Goal: Information Seeking & Learning: Learn about a topic

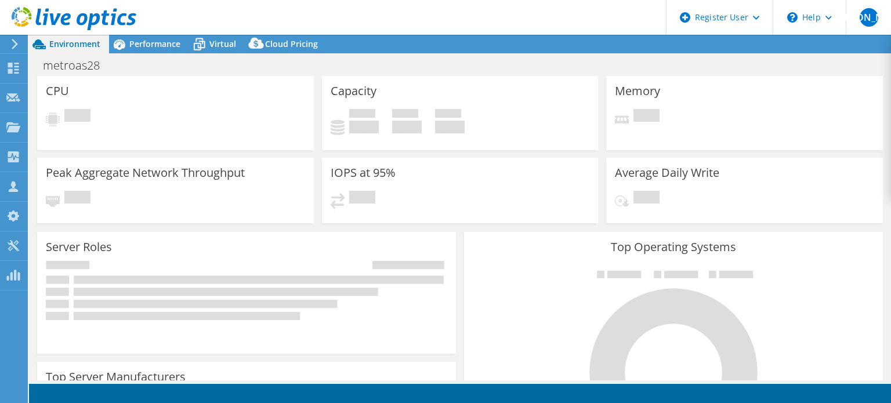
select select "USEast"
select select "USD"
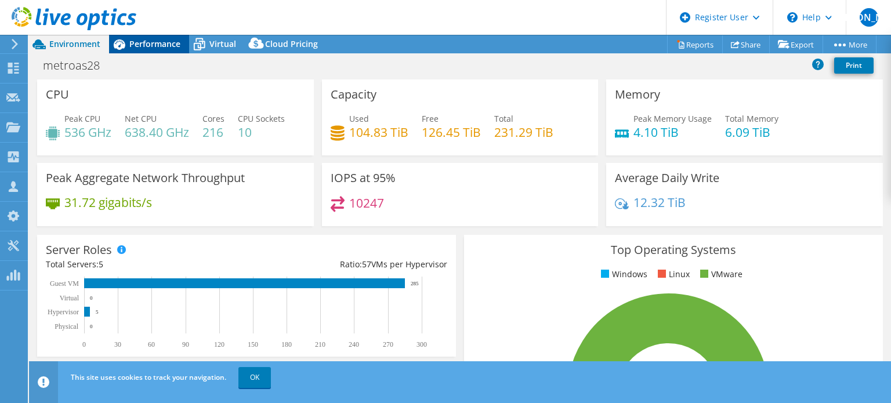
click at [157, 45] on span "Performance" at bounding box center [154, 43] width 51 height 11
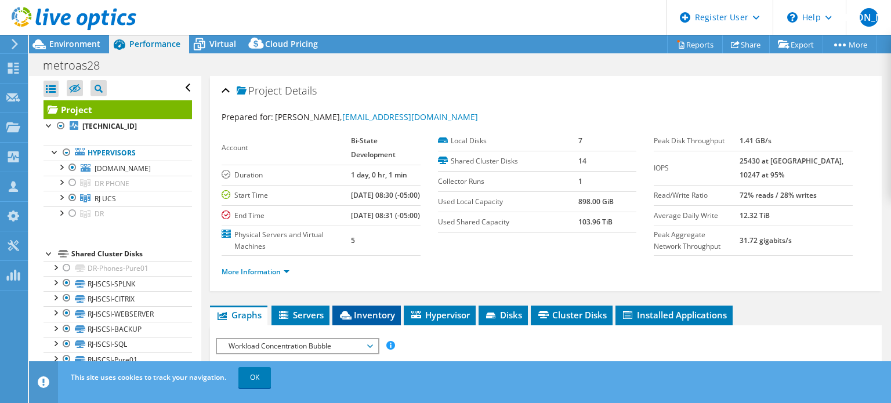
click at [383, 325] on li "Inventory" at bounding box center [366, 316] width 68 height 20
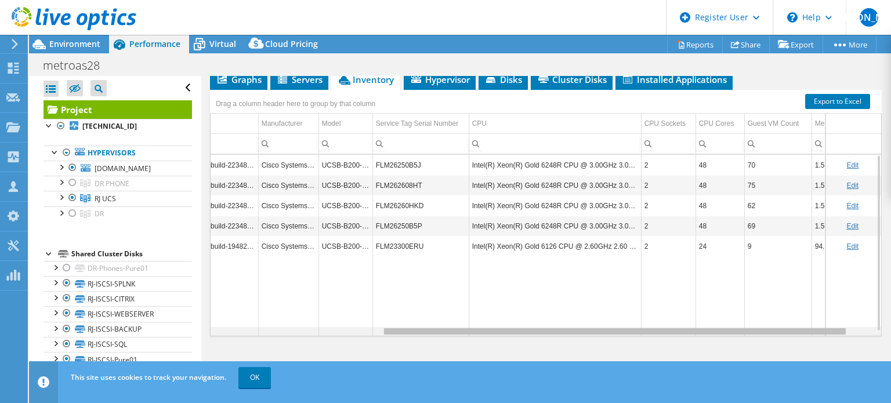
scroll to position [0, 246]
drag, startPoint x: 487, startPoint y: 332, endPoint x: 674, endPoint y: 328, distance: 187.4
click at [674, 328] on body "WU Dell User William Ugland William.Ugland@dell.com Dell My Profile Log Out \n …" at bounding box center [445, 201] width 891 height 403
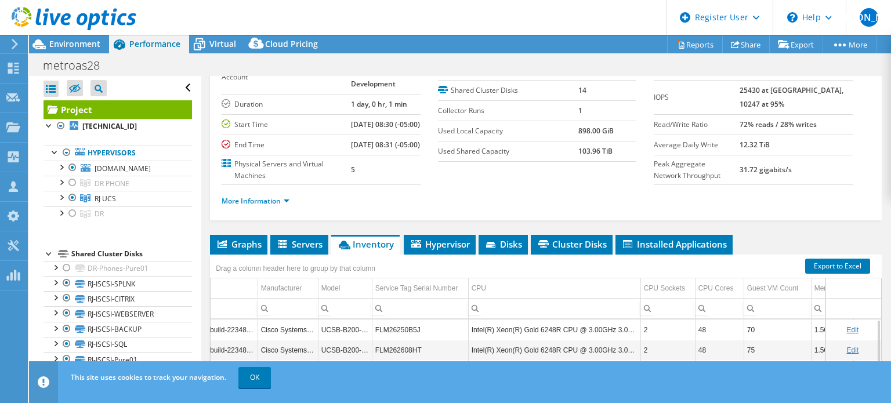
scroll to position [0, 0]
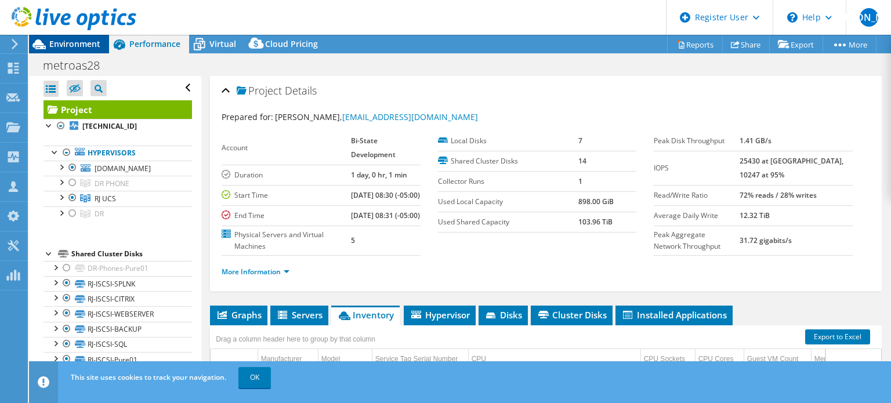
click at [58, 43] on span "Environment" at bounding box center [74, 43] width 51 height 11
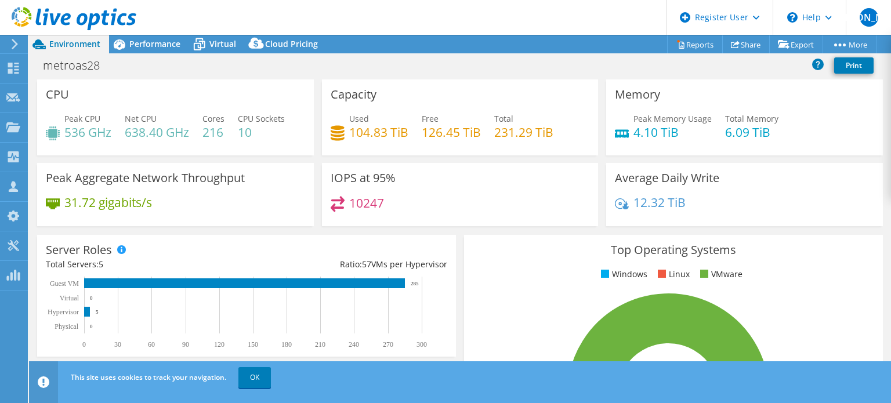
click at [160, 33] on header "WU Dell User William Ugland William.Ugland@dell.com Dell My Profile Log Out \n …" at bounding box center [445, 17] width 891 height 35
click at [148, 41] on span "Performance" at bounding box center [154, 43] width 51 height 11
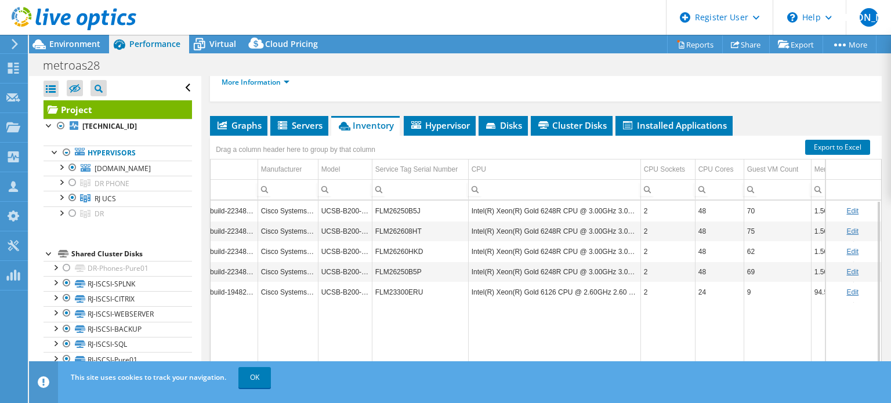
scroll to position [200, 0]
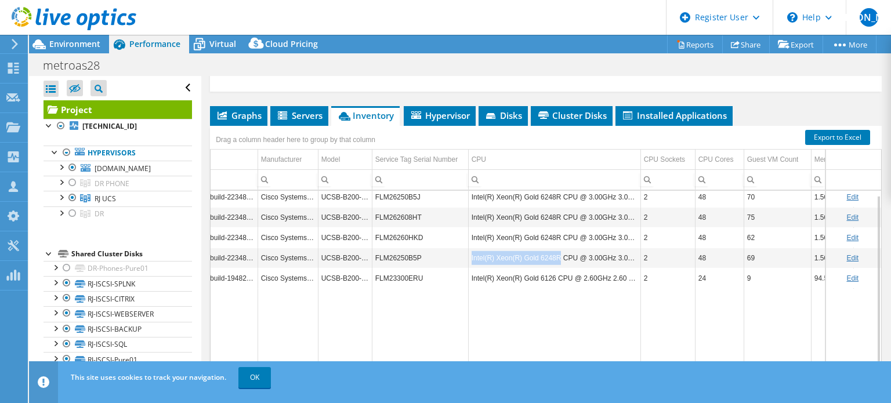
copy td "Intel(R) Xeon(R) Gold 6248R"
drag, startPoint x: 469, startPoint y: 266, endPoint x: 556, endPoint y: 266, distance: 87.6
click at [556, 266] on td "Intel(R) Xeon(R) Gold 6248R CPU @ 3.00GHz 3.00 GHz" at bounding box center [554, 258] width 172 height 20
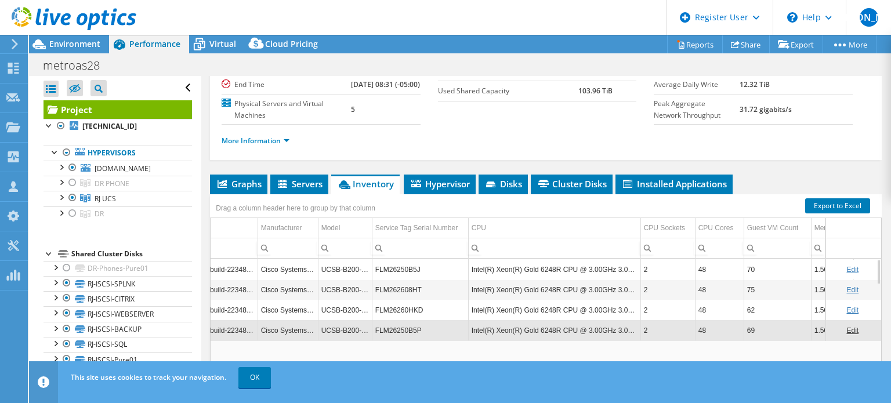
scroll to position [128, 0]
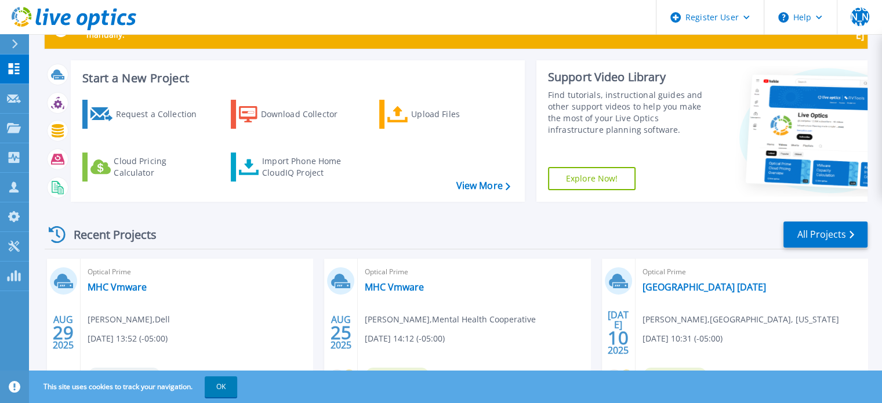
scroll to position [116, 0]
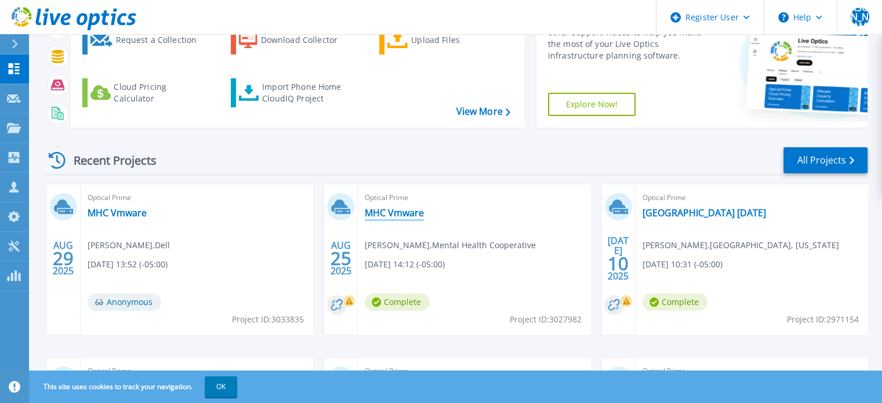
click at [399, 215] on link "MHC Vmware" at bounding box center [394, 213] width 59 height 12
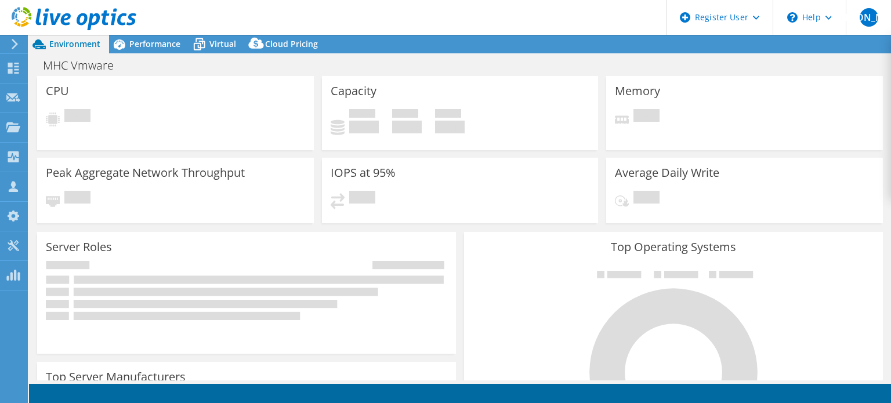
select select "USD"
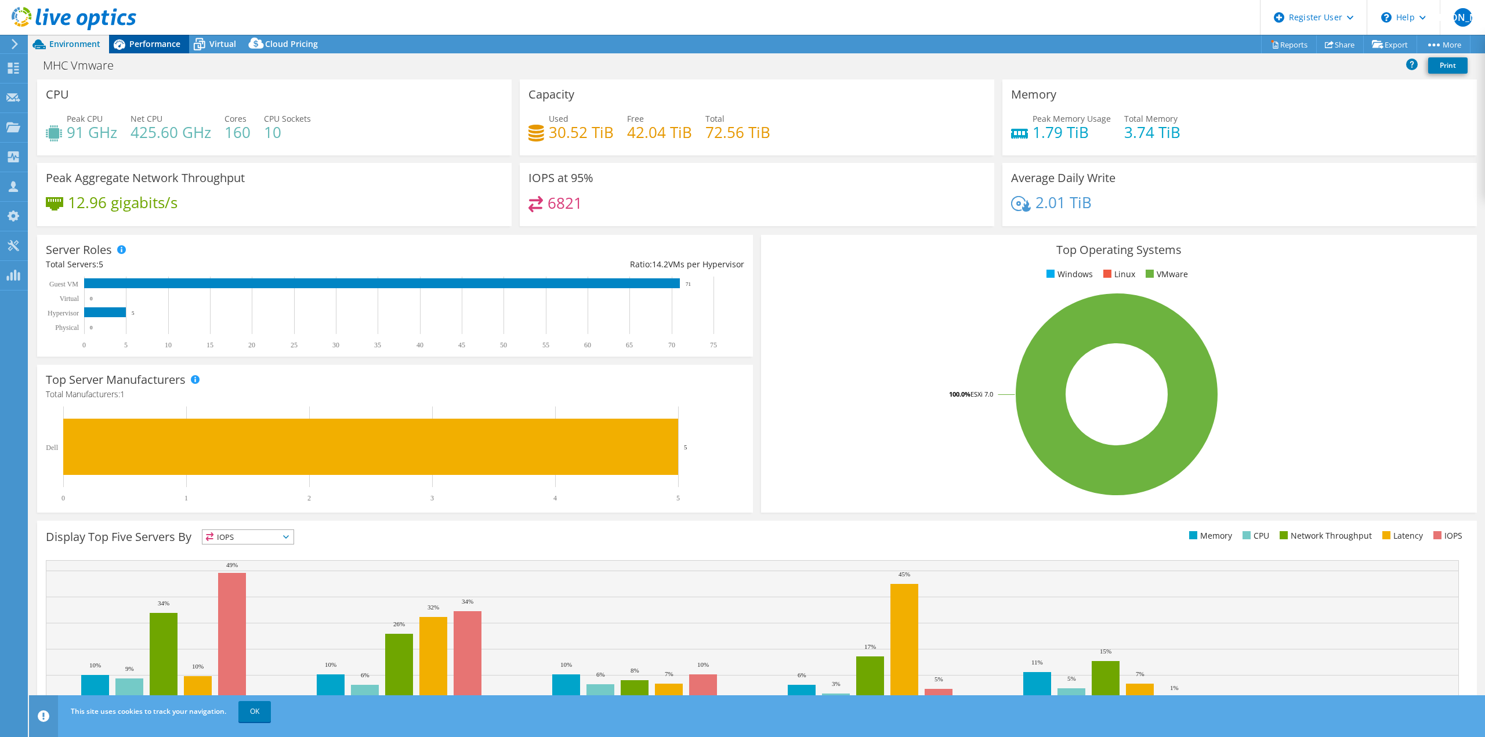
click at [139, 48] on span "Performance" at bounding box center [154, 43] width 51 height 11
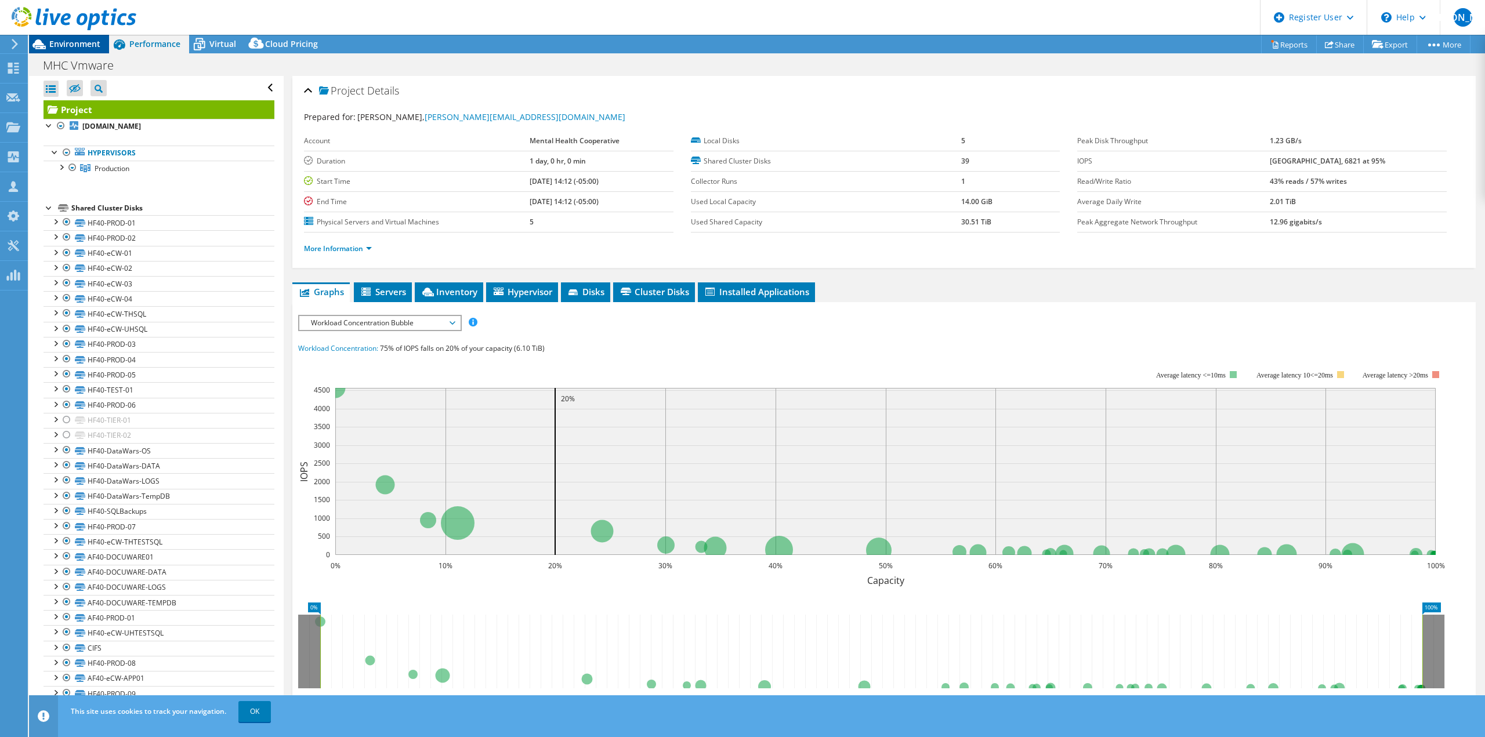
click at [79, 46] on span "Environment" at bounding box center [74, 43] width 51 height 11
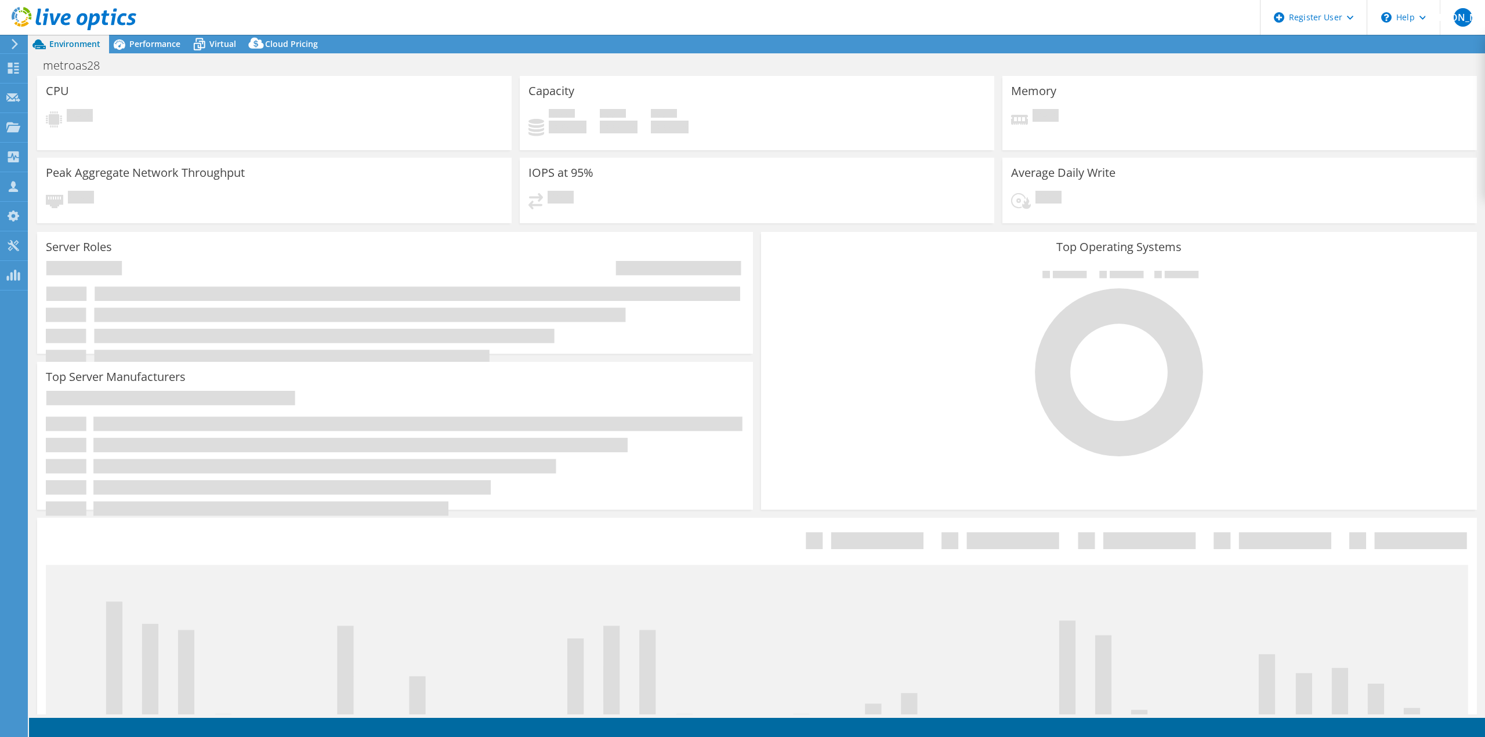
select select "USEast"
select select "USD"
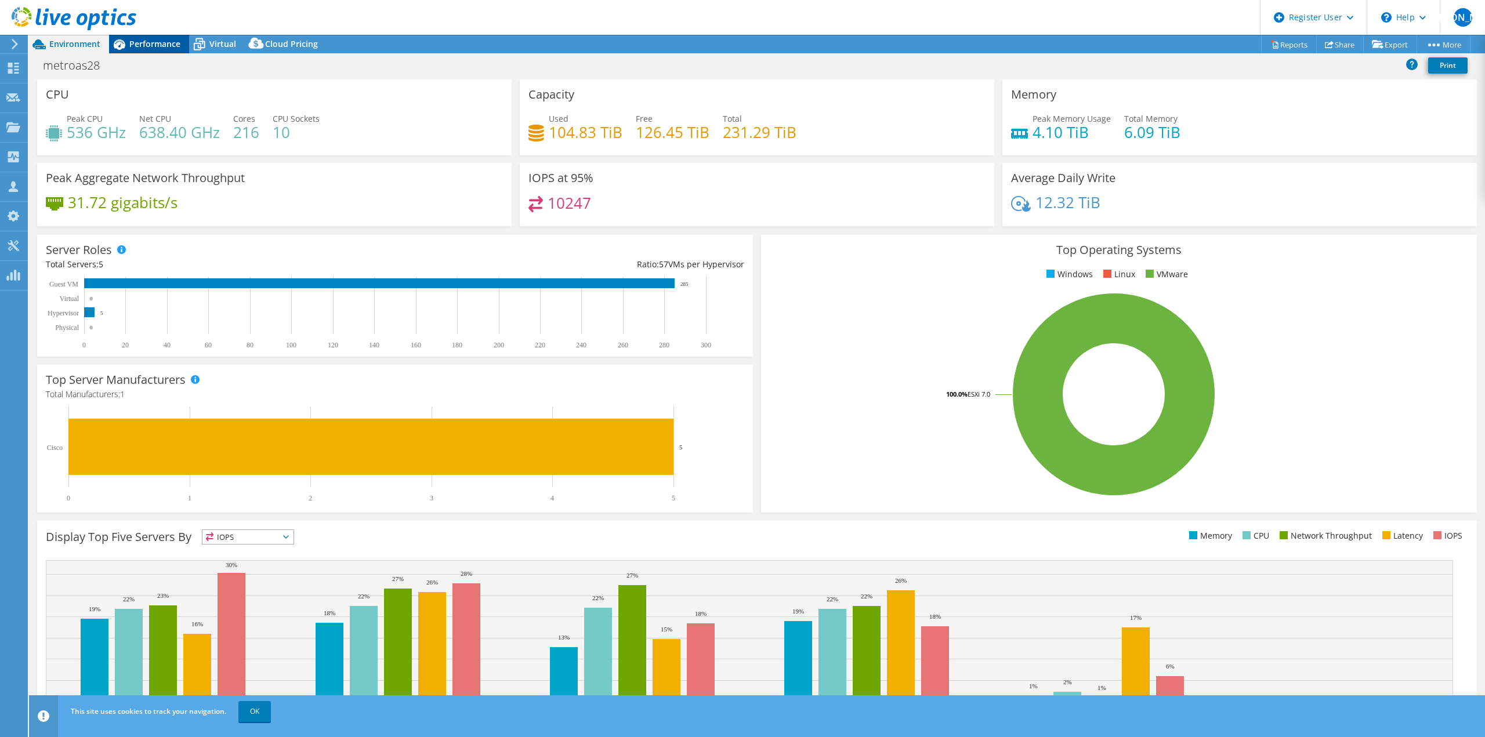
click at [157, 38] on div "Performance" at bounding box center [149, 44] width 80 height 19
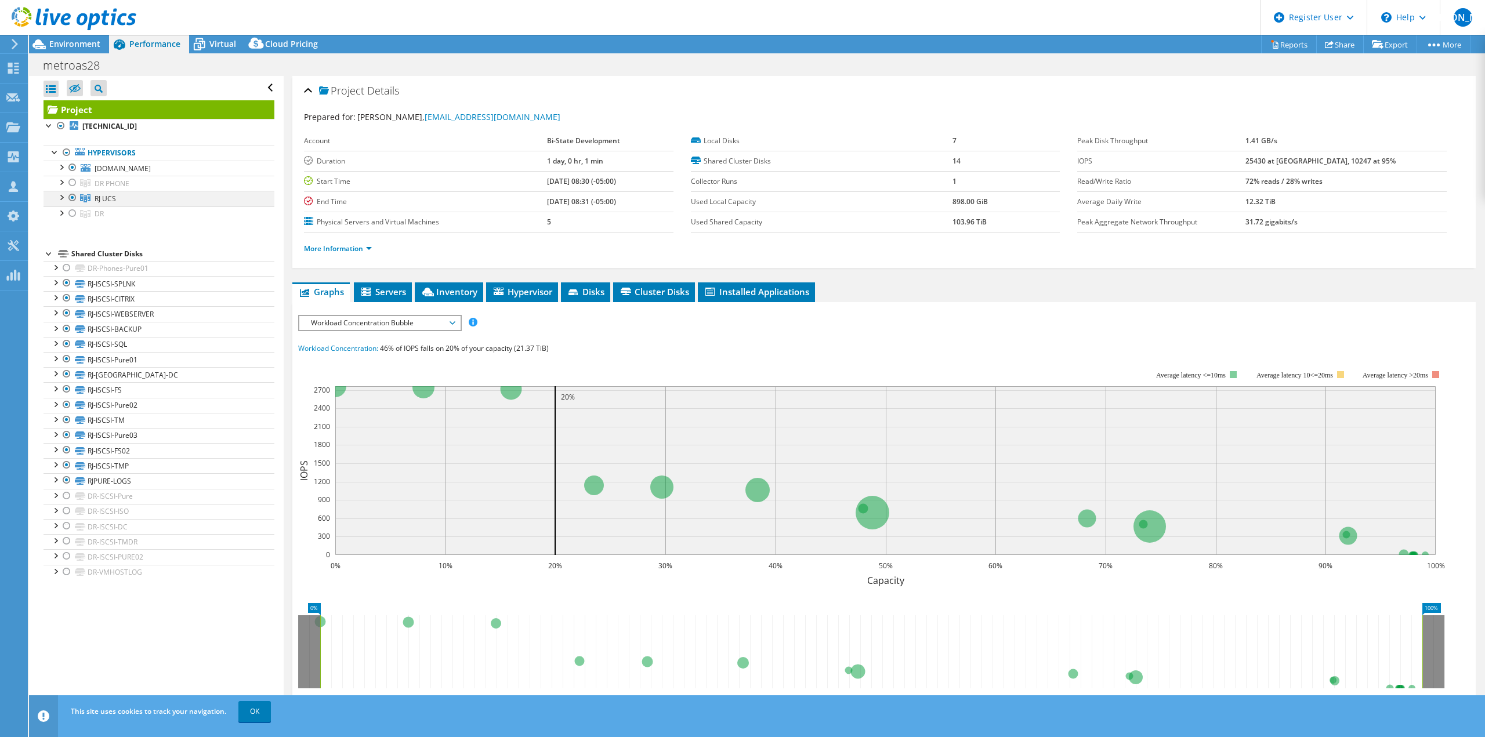
drag, startPoint x: 69, startPoint y: 183, endPoint x: 71, endPoint y: 191, distance: 7.7
click at [69, 184] on div at bounding box center [73, 183] width 12 height 14
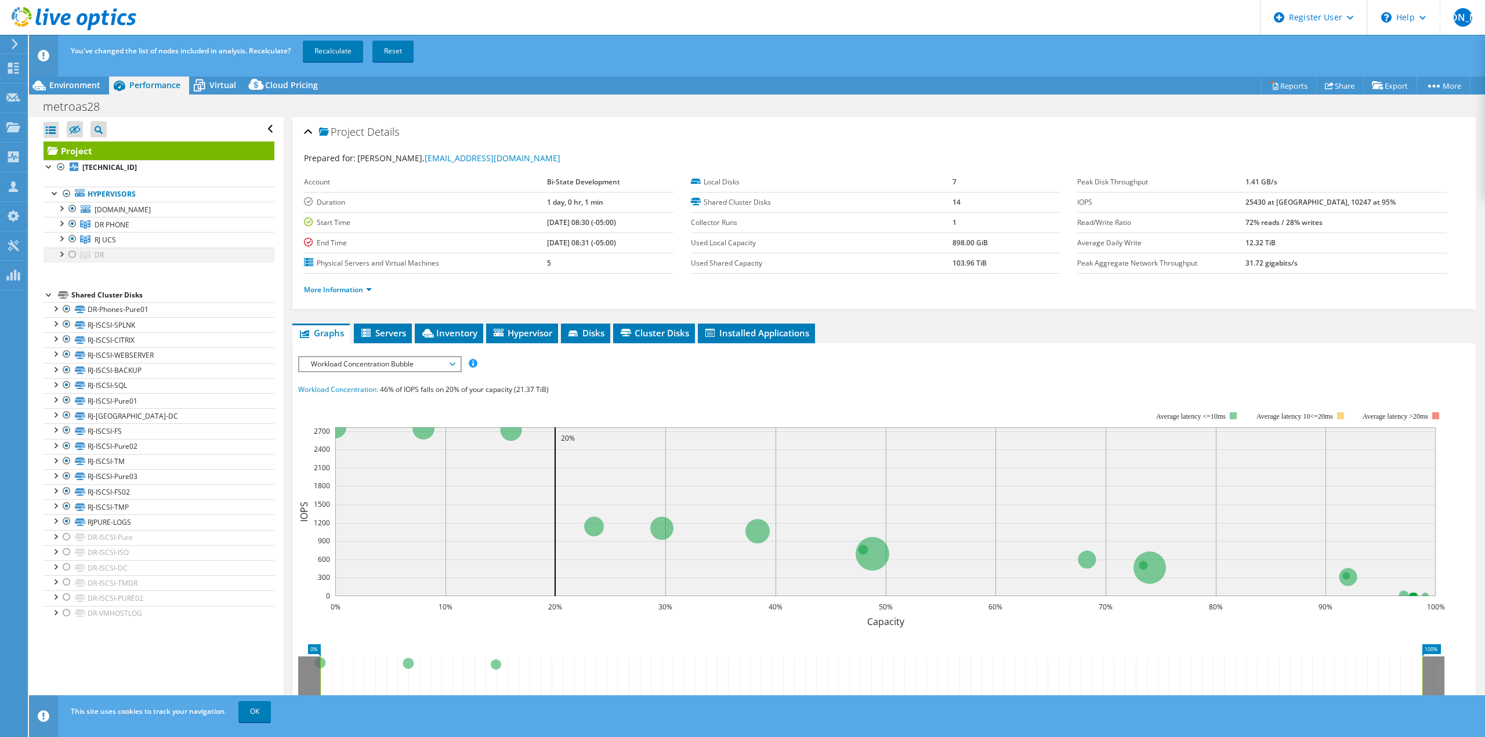
click at [73, 254] on div at bounding box center [73, 255] width 12 height 14
click at [71, 241] on div at bounding box center [73, 239] width 12 height 14
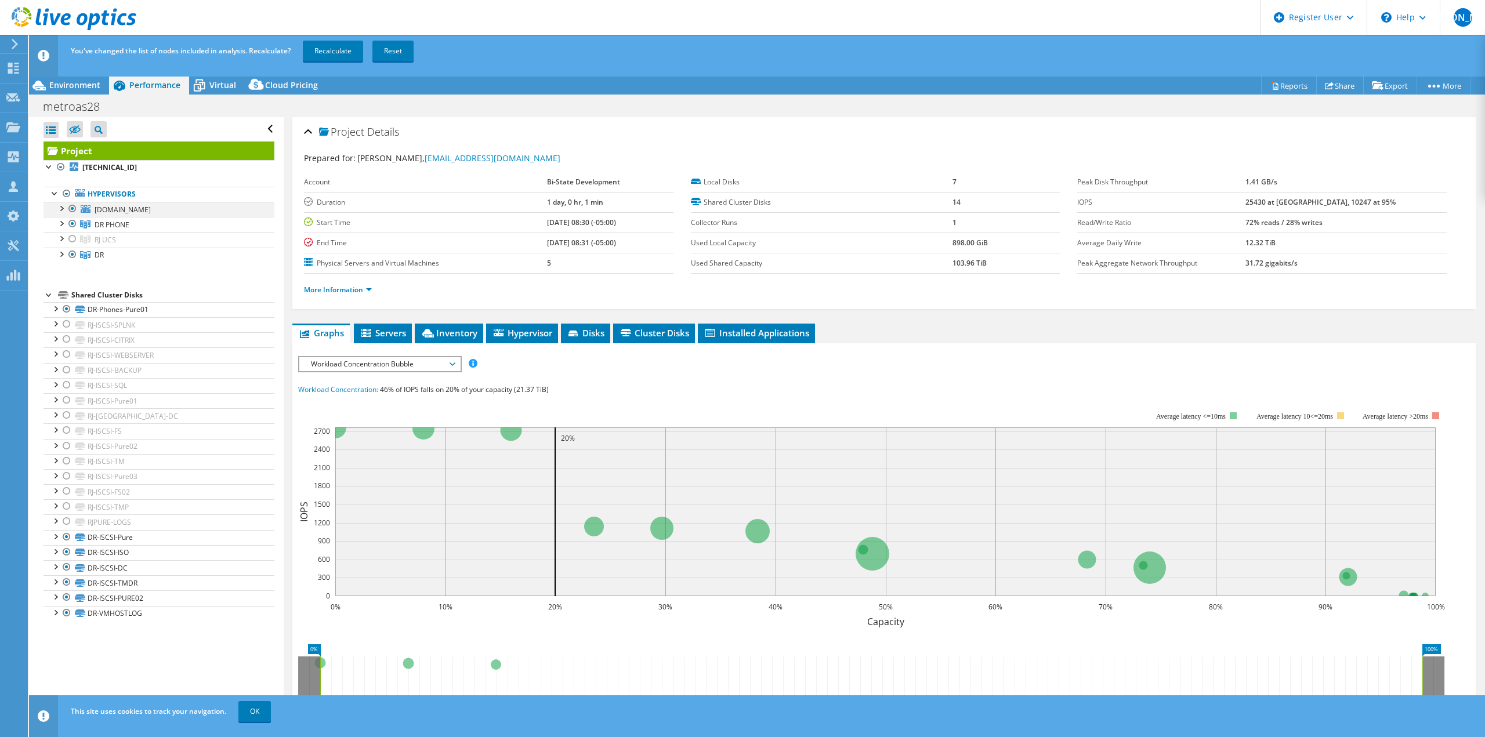
click at [70, 208] on div at bounding box center [73, 209] width 12 height 14
click at [345, 53] on link "Recalculate" at bounding box center [333, 51] width 60 height 21
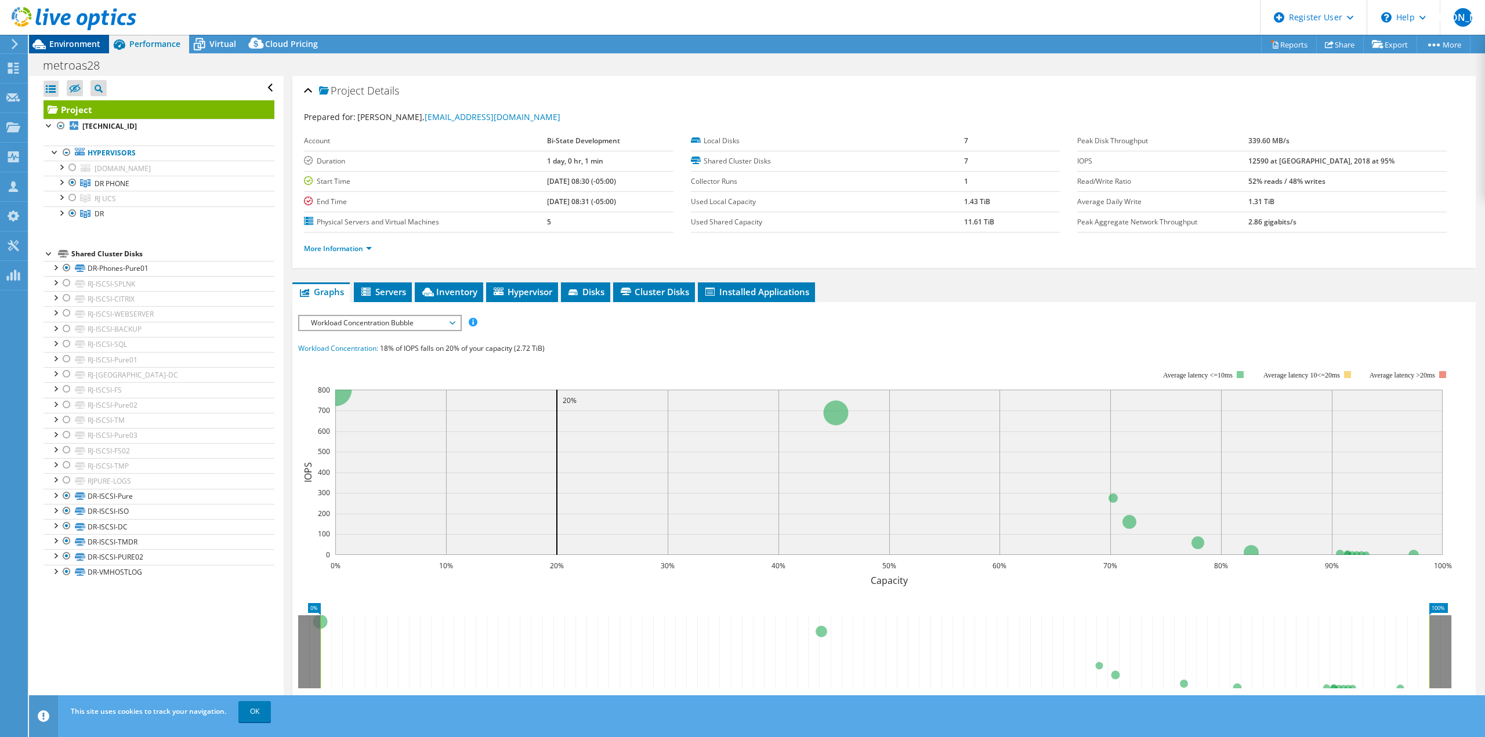
click at [78, 40] on span "Environment" at bounding box center [74, 43] width 51 height 11
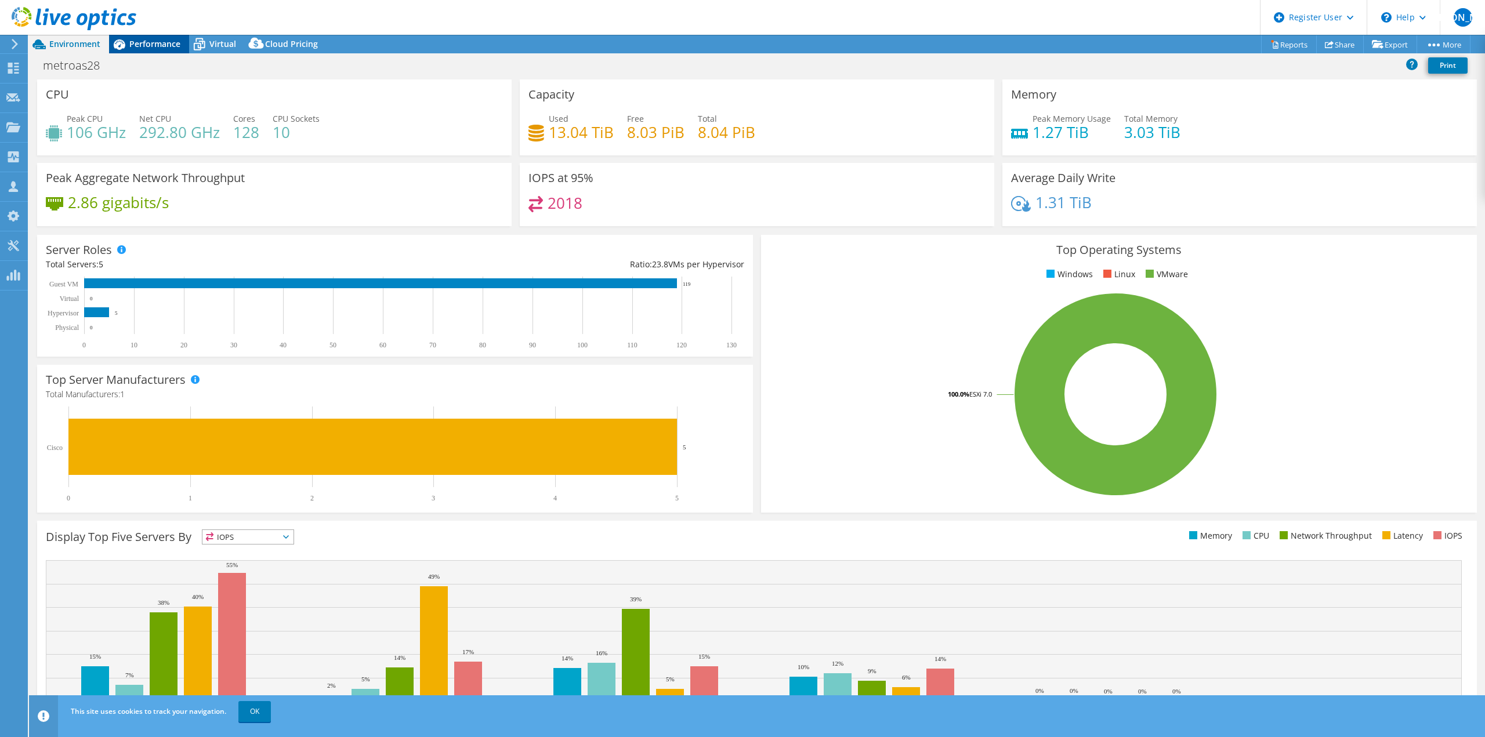
click at [151, 39] on span "Performance" at bounding box center [154, 43] width 51 height 11
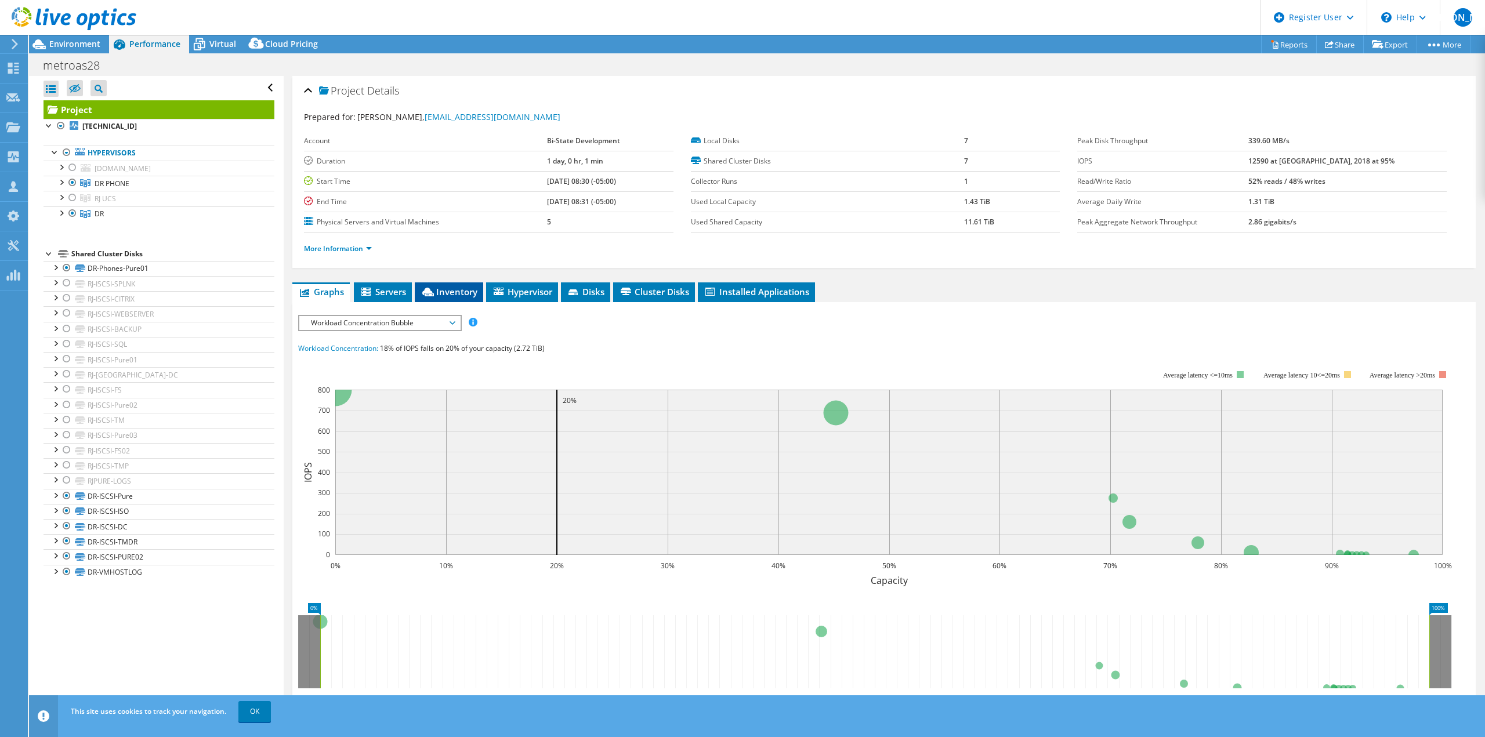
click at [451, 285] on li "Inventory" at bounding box center [449, 292] width 68 height 20
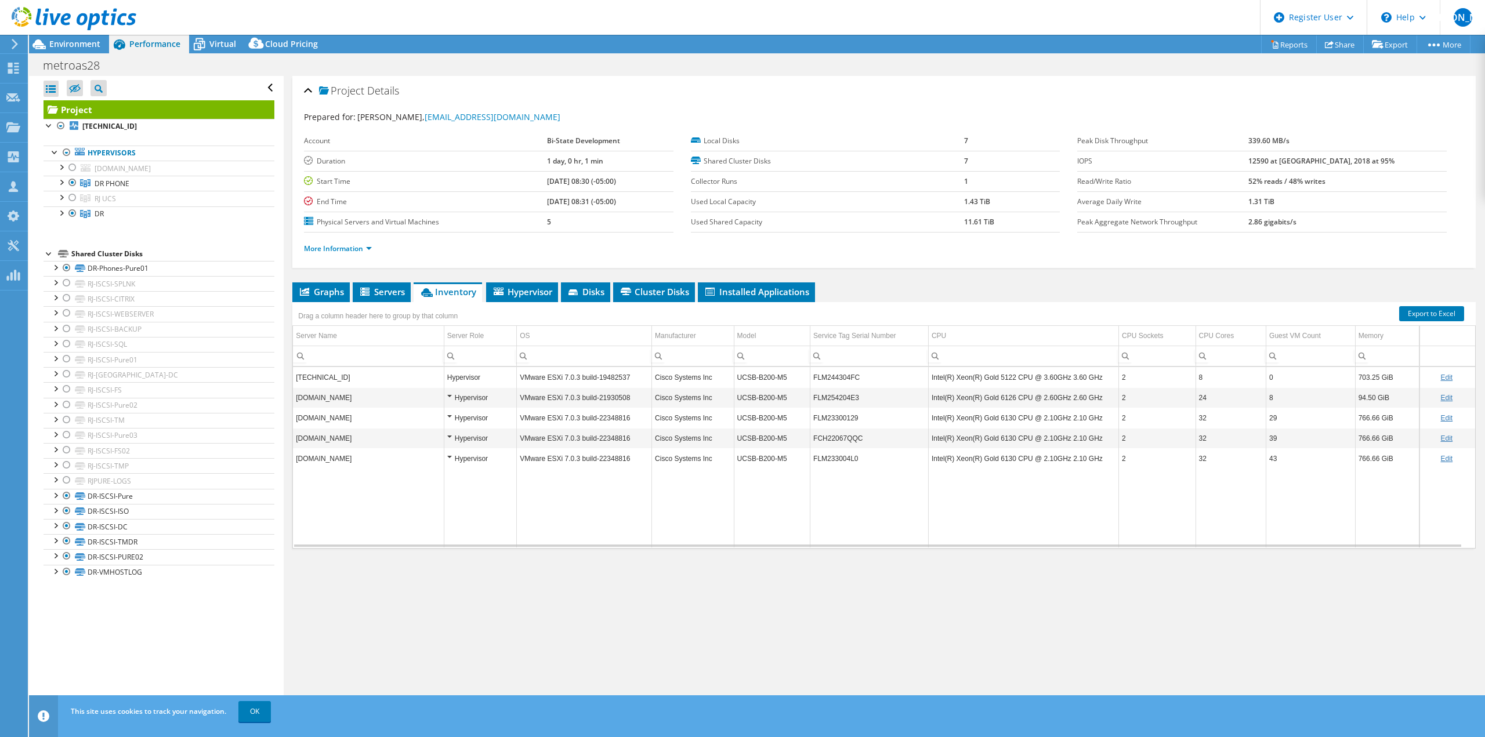
click at [65, 37] on div at bounding box center [68, 19] width 136 height 39
click at [63, 41] on span "Environment" at bounding box center [74, 43] width 51 height 11
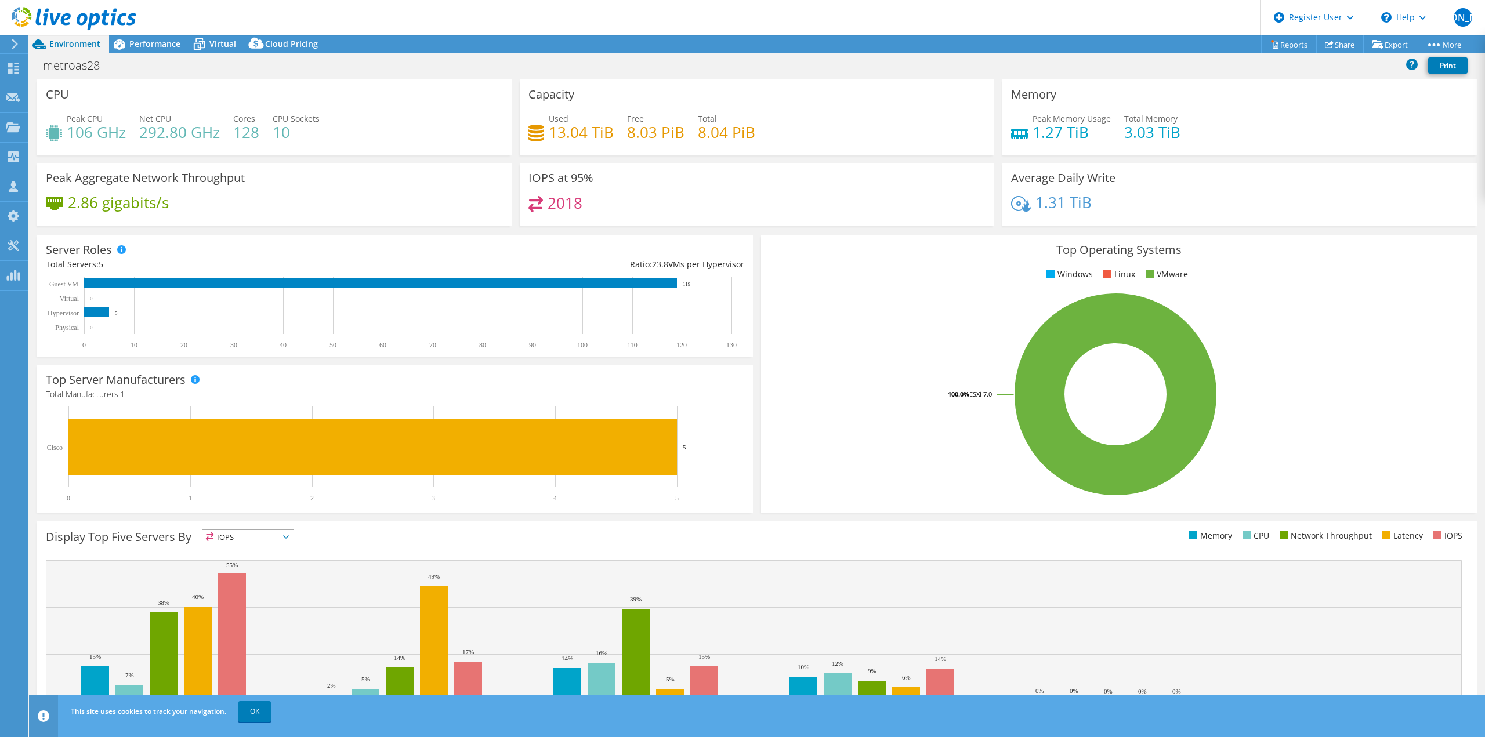
drag, startPoint x: 251, startPoint y: 12, endPoint x: 248, endPoint y: 6, distance: 6.3
click at [251, 12] on header "WU Dell User William Ugland William.Ugland@dell.com Dell My Profile Log Out \n …" at bounding box center [742, 17] width 1485 height 35
click at [155, 39] on span "Performance" at bounding box center [154, 43] width 51 height 11
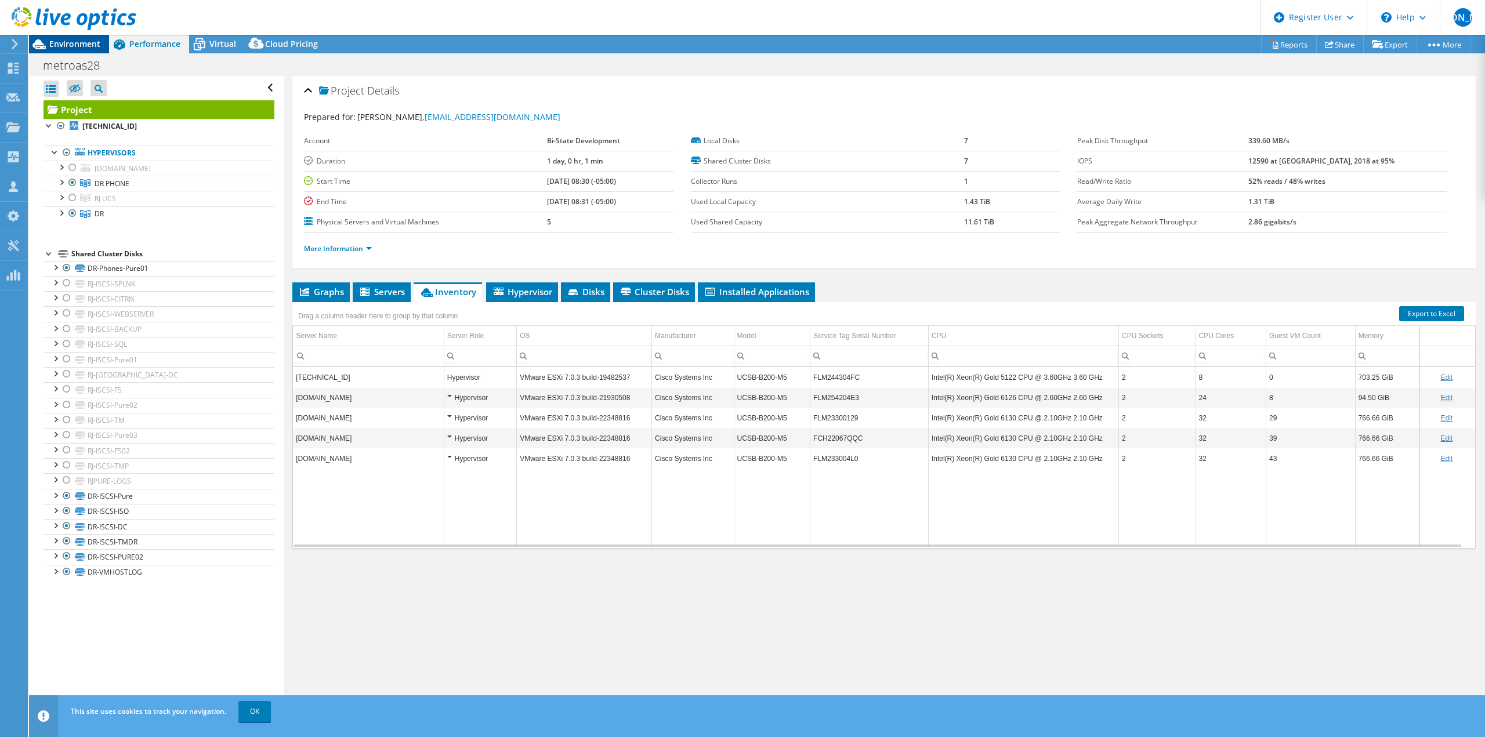
click at [80, 48] on span "Environment" at bounding box center [74, 43] width 51 height 11
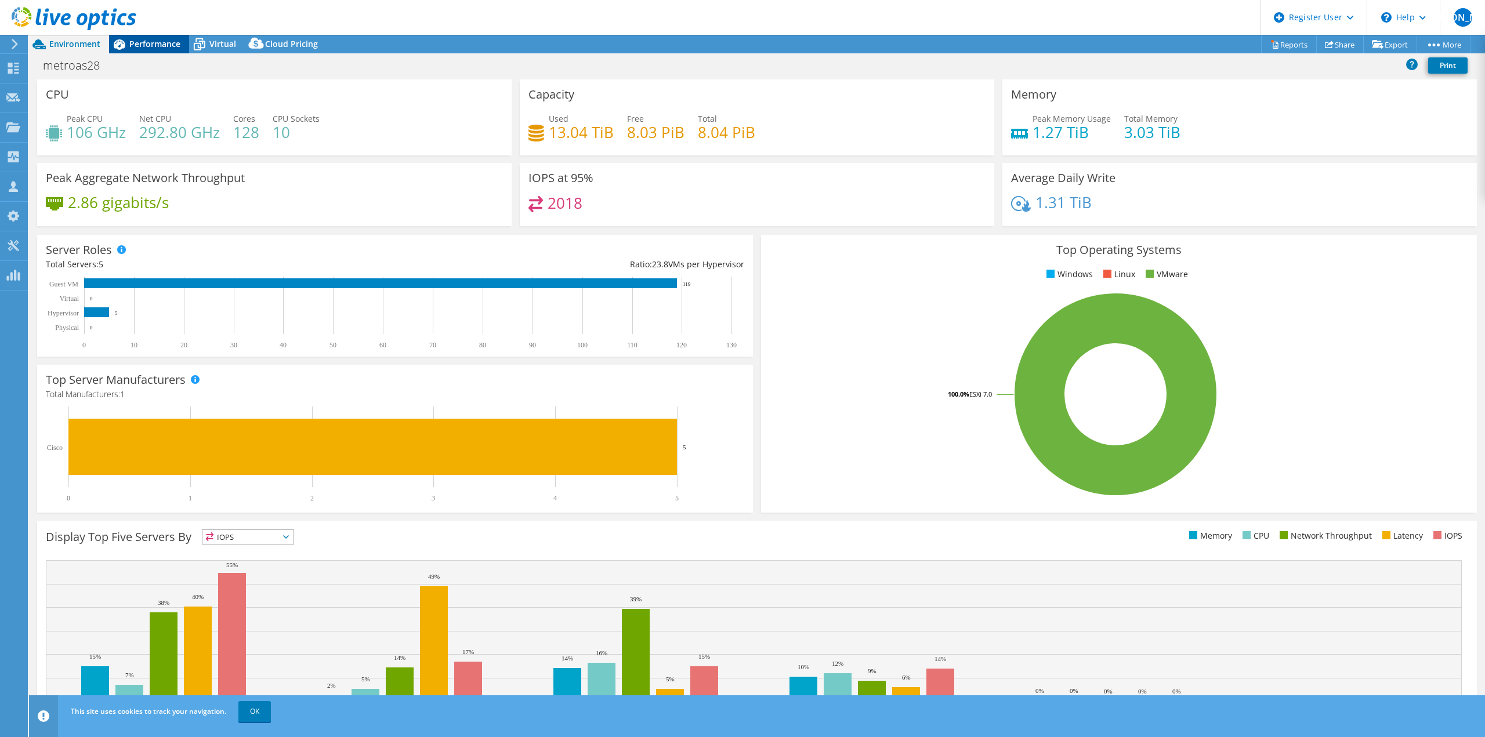
click at [159, 41] on span "Performance" at bounding box center [154, 43] width 51 height 11
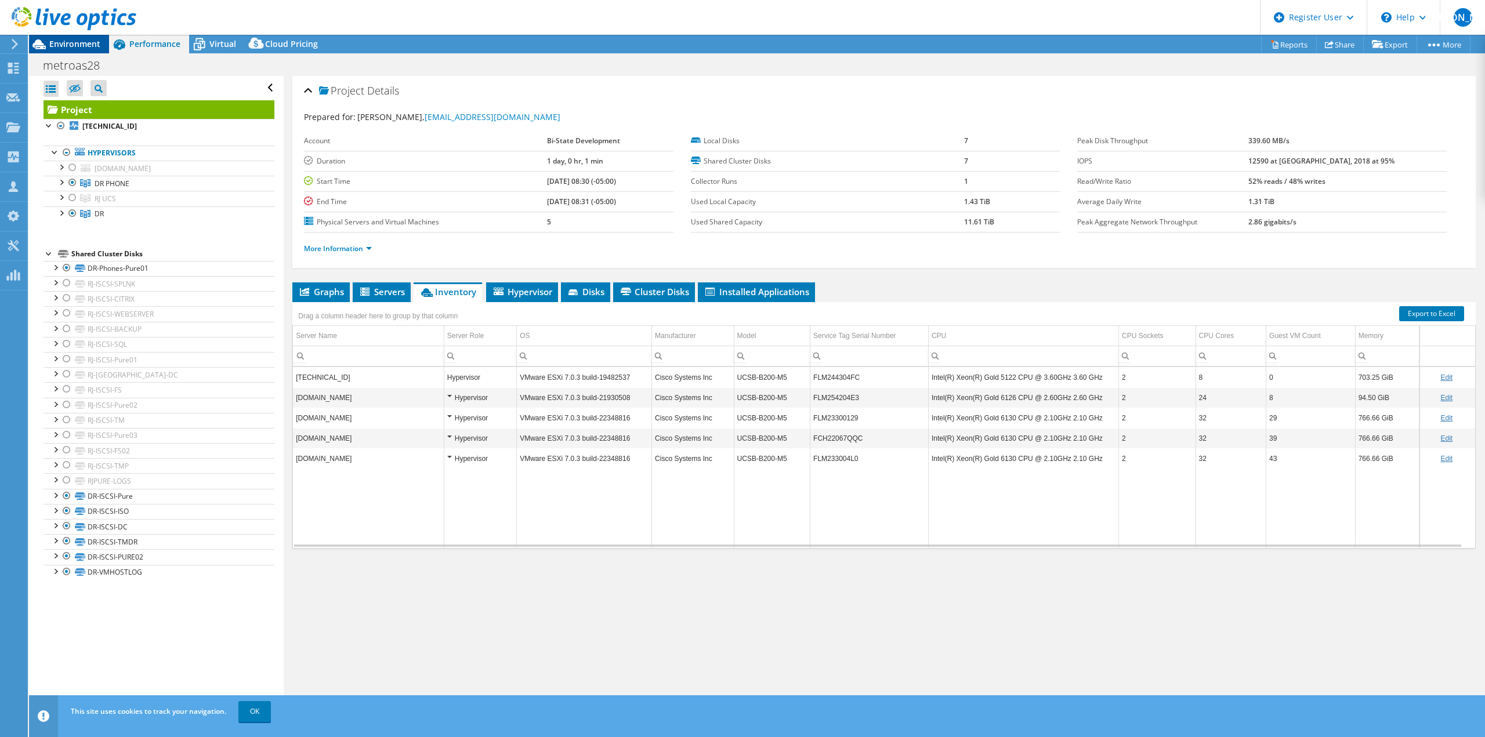
click at [86, 42] on span "Environment" at bounding box center [74, 43] width 51 height 11
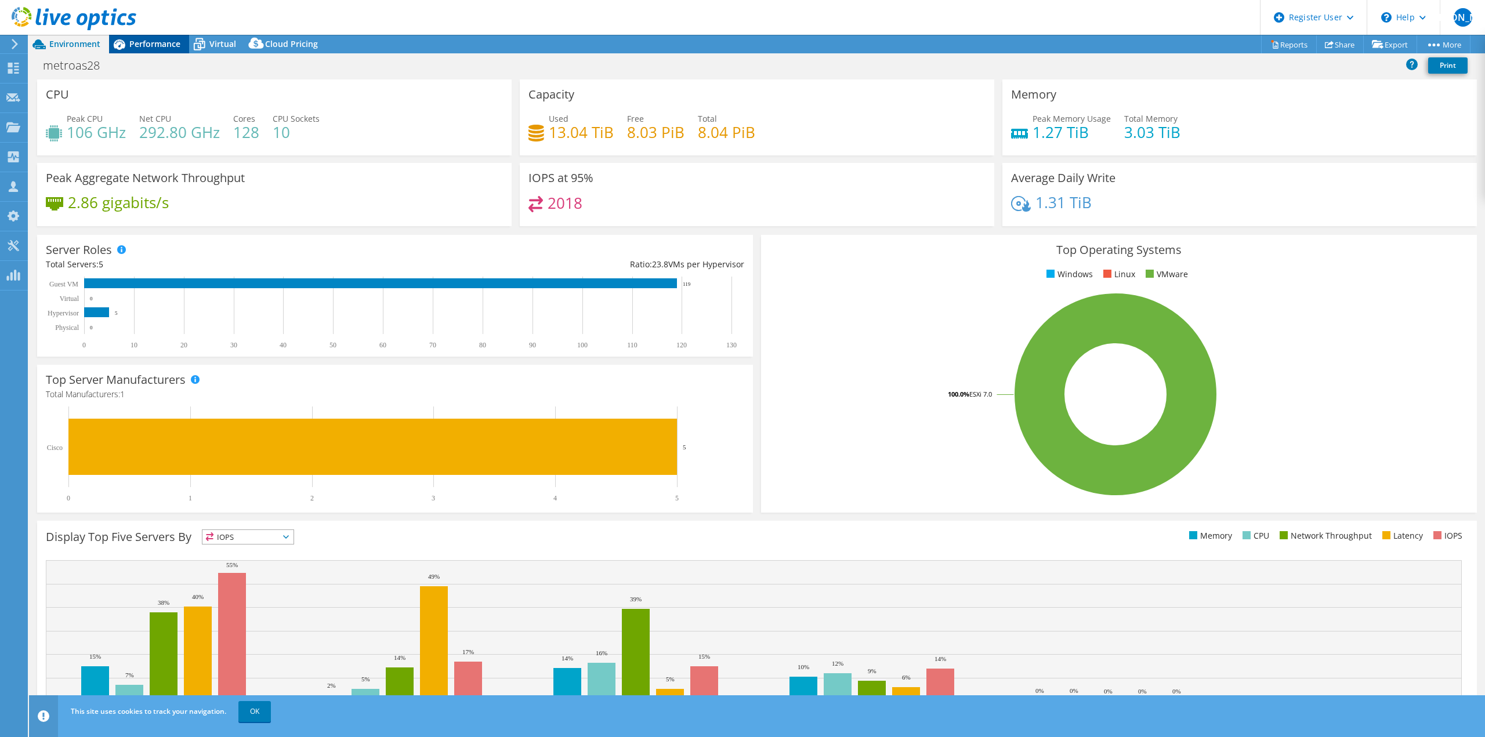
click at [135, 42] on span "Performance" at bounding box center [154, 43] width 51 height 11
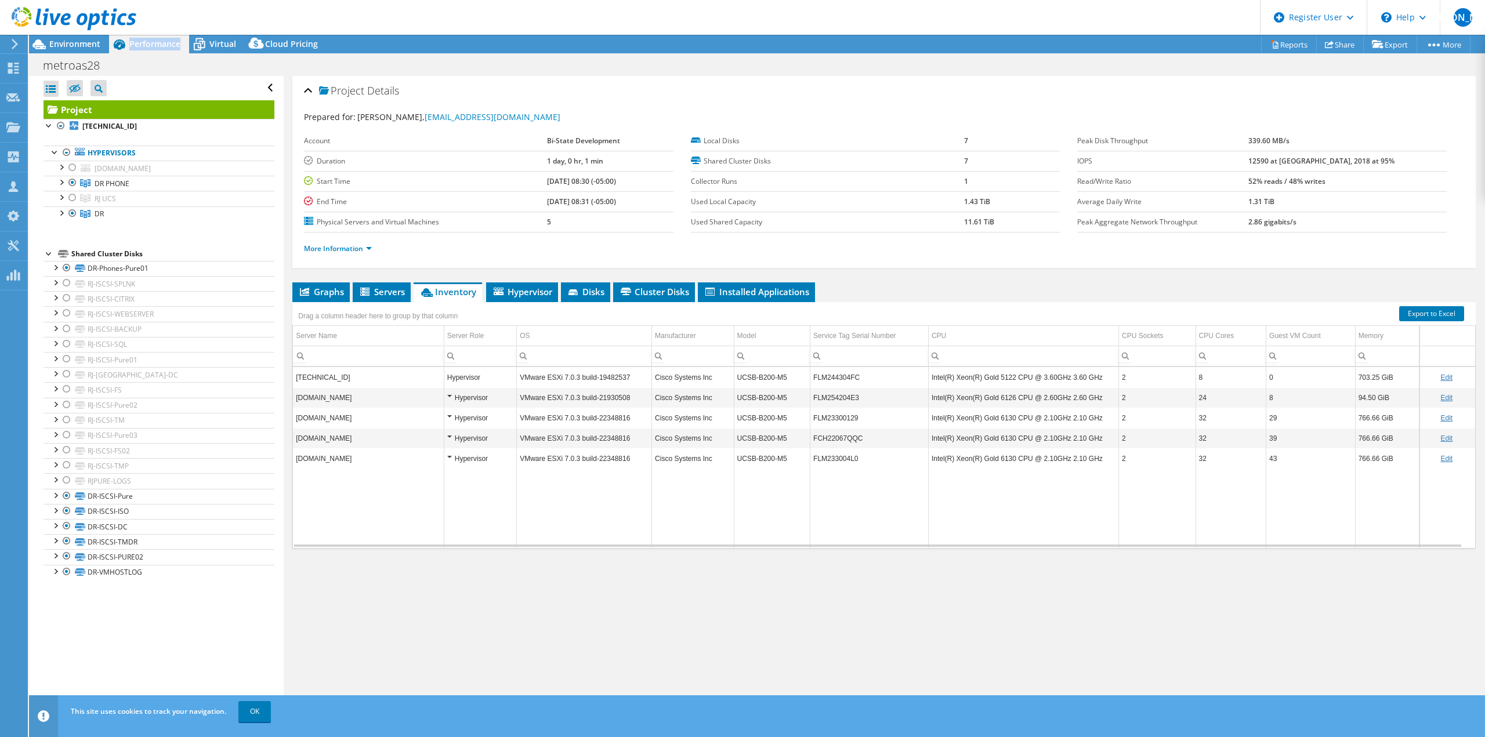
click at [135, 42] on span "Performance" at bounding box center [154, 43] width 51 height 11
click at [280, 21] on header "WU Dell User William Ugland William.Ugland@dell.com Dell My Profile Log Out \n …" at bounding box center [742, 17] width 1485 height 35
click at [399, 47] on div "Project Actions Project Actions Reports Share Export vSAN ReadyNode Sizer" at bounding box center [757, 44] width 1456 height 19
click at [72, 212] on div at bounding box center [73, 214] width 12 height 14
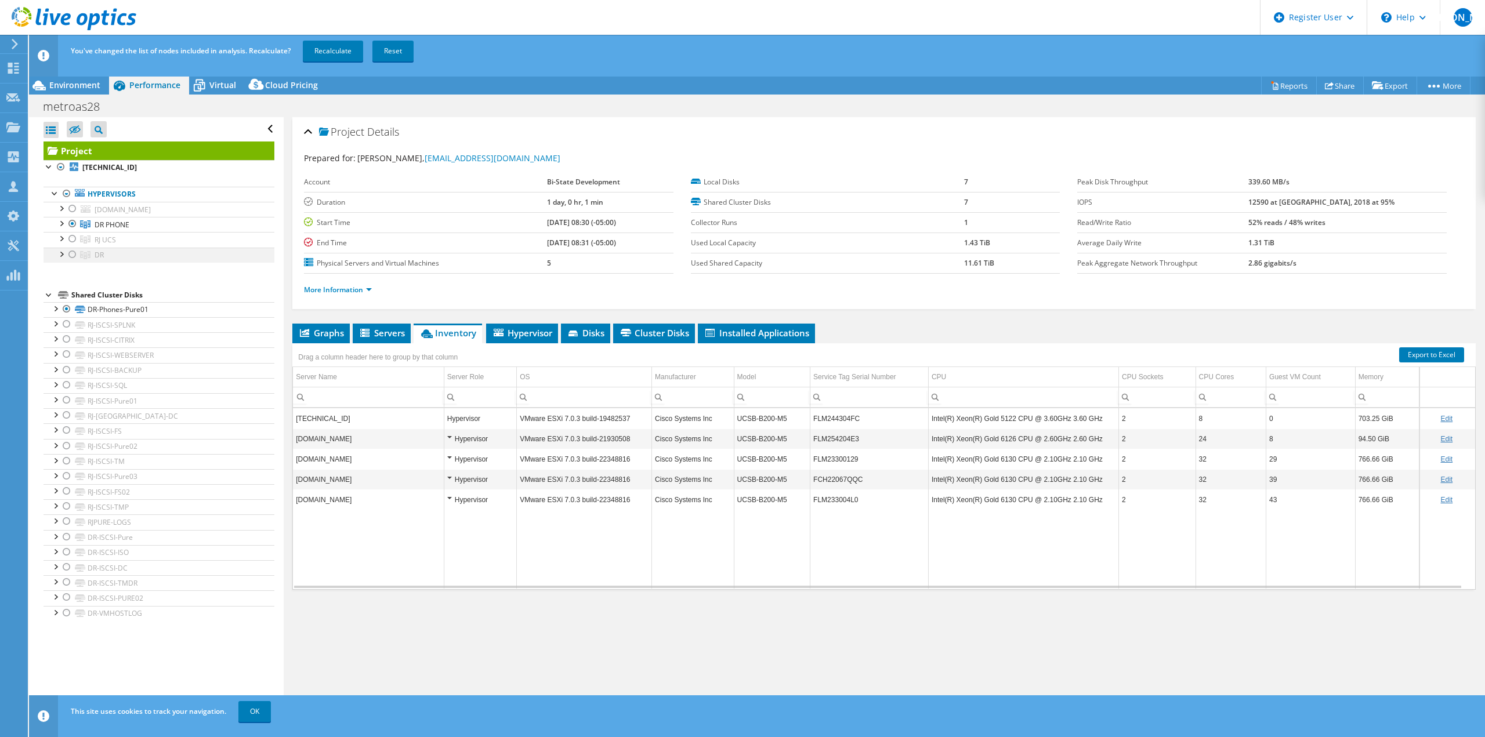
click at [73, 255] on div at bounding box center [73, 255] width 12 height 14
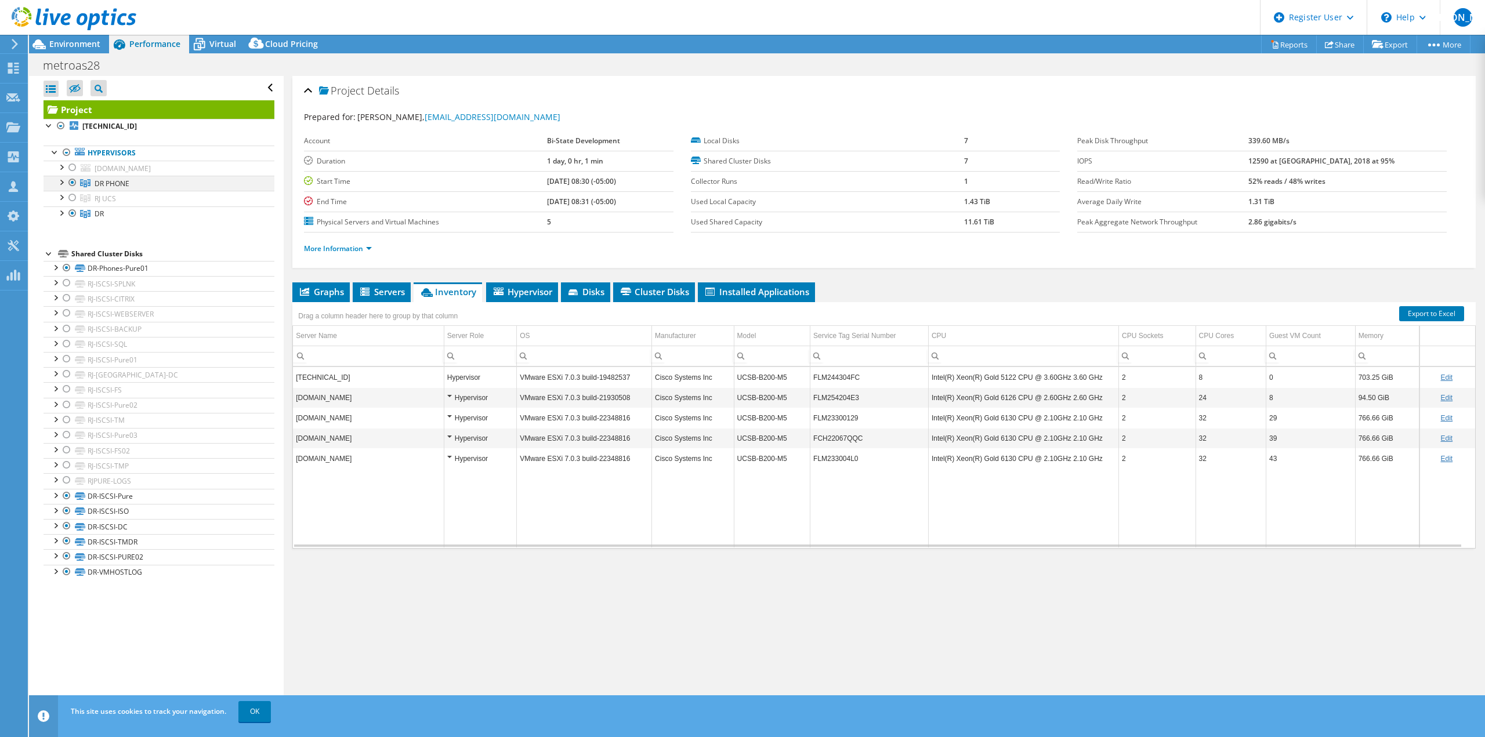
click at [63, 183] on div at bounding box center [61, 182] width 12 height 12
click at [73, 183] on div at bounding box center [73, 183] width 12 height 14
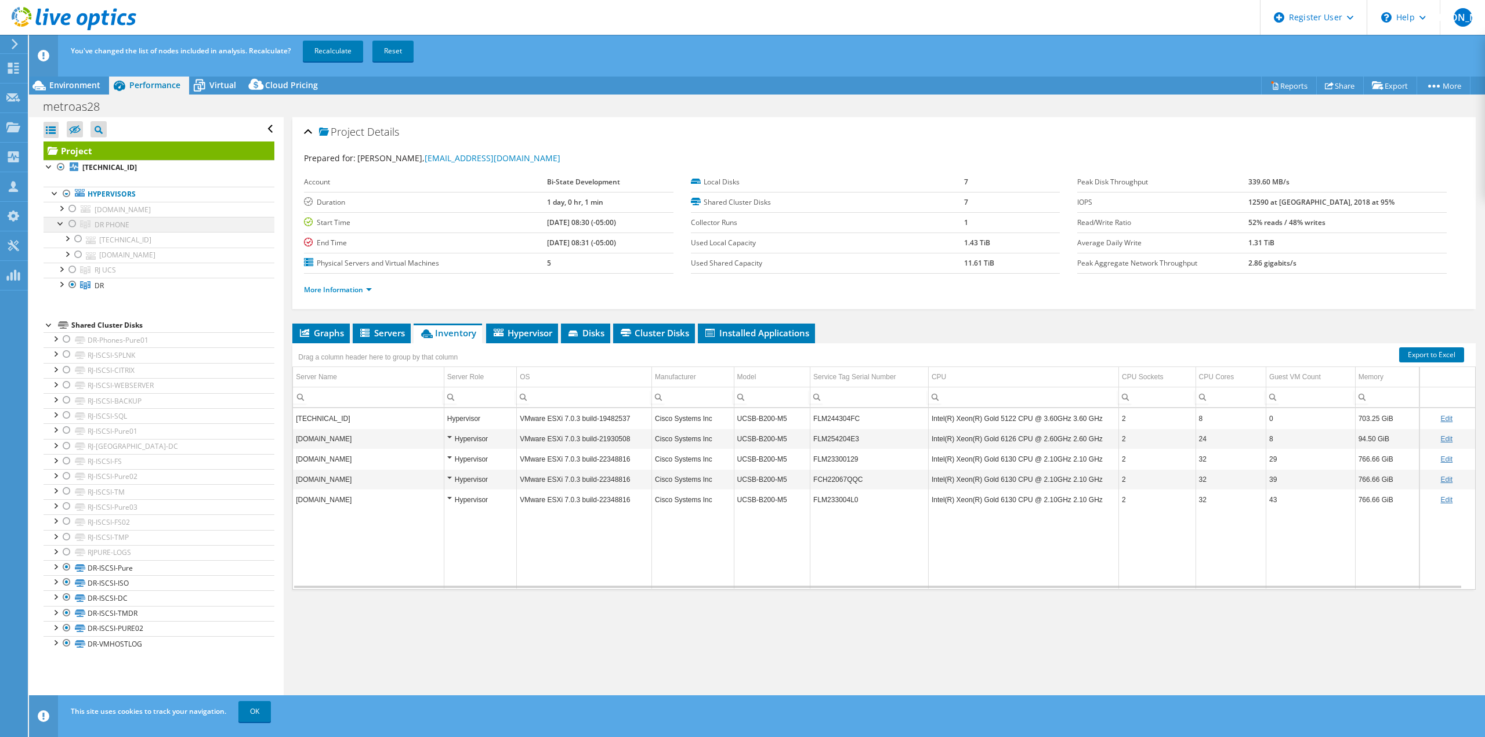
click at [74, 225] on div at bounding box center [73, 224] width 12 height 14
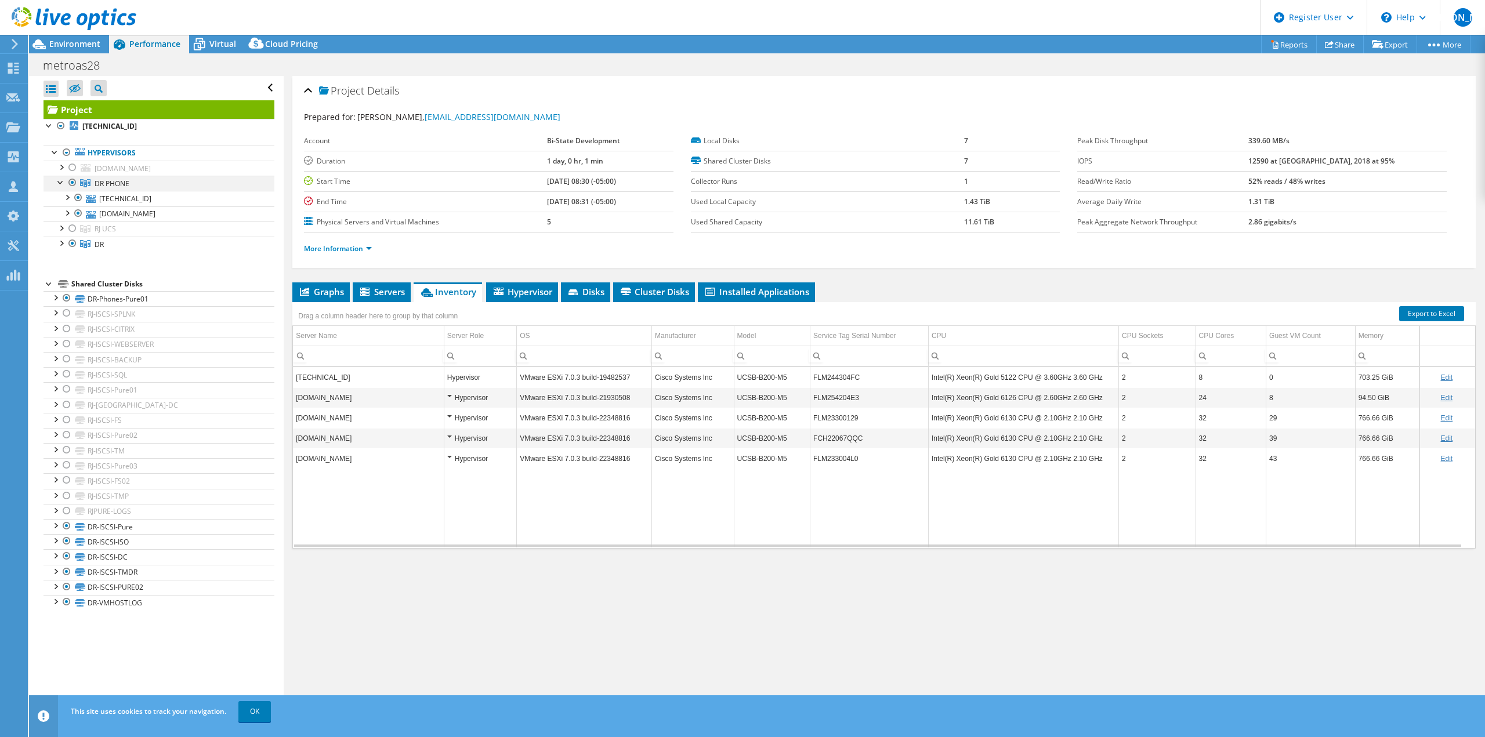
click at [57, 183] on div at bounding box center [61, 182] width 12 height 12
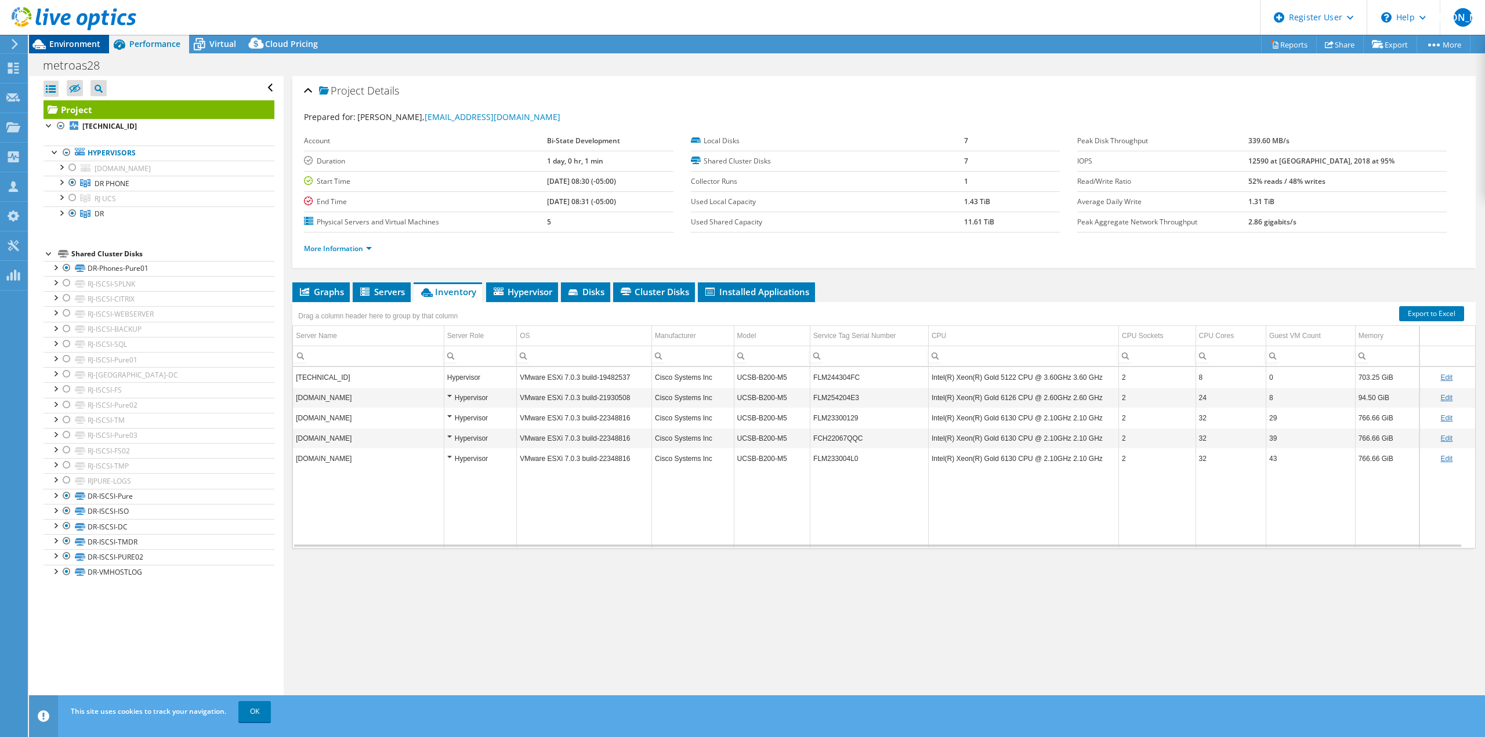
click at [65, 40] on span "Environment" at bounding box center [74, 43] width 51 height 11
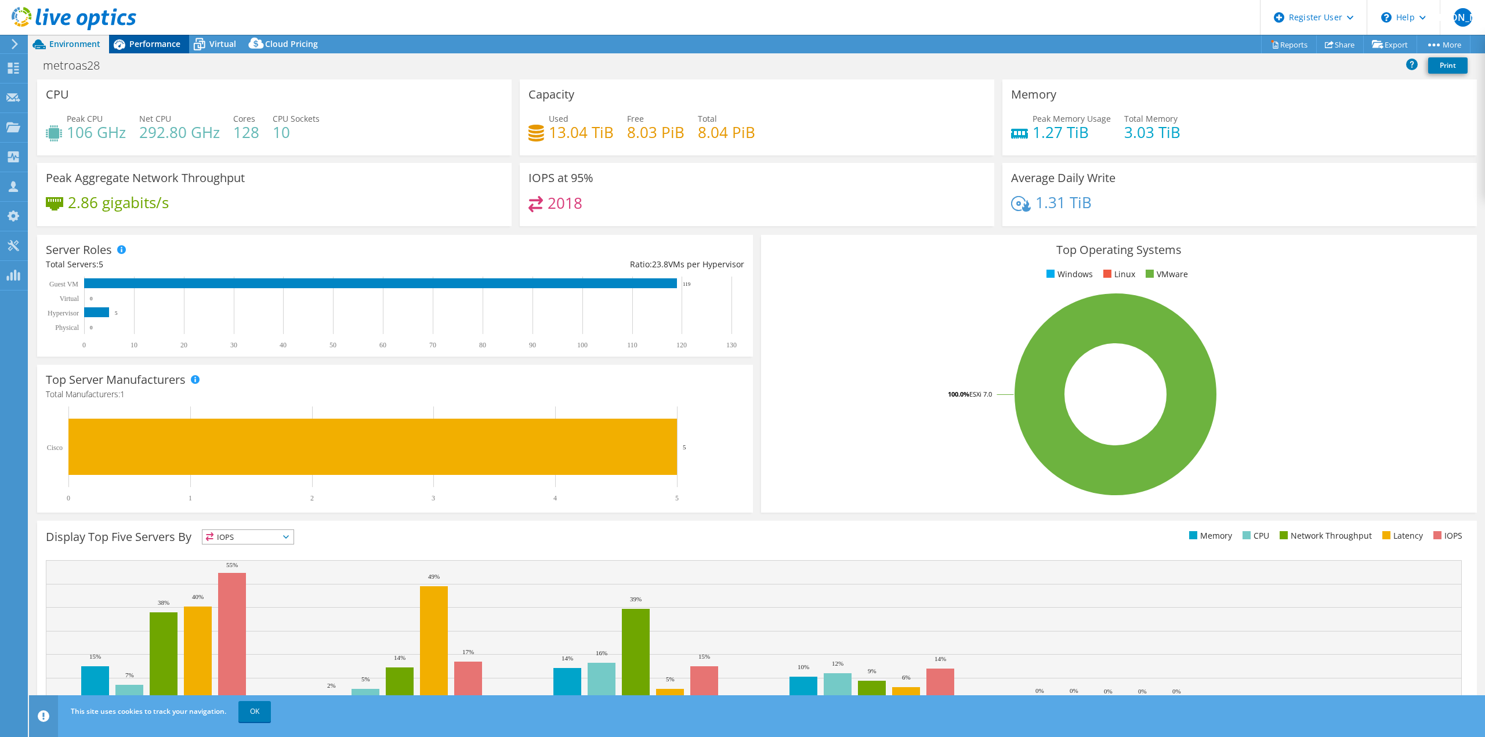
click at [133, 46] on span "Performance" at bounding box center [154, 43] width 51 height 11
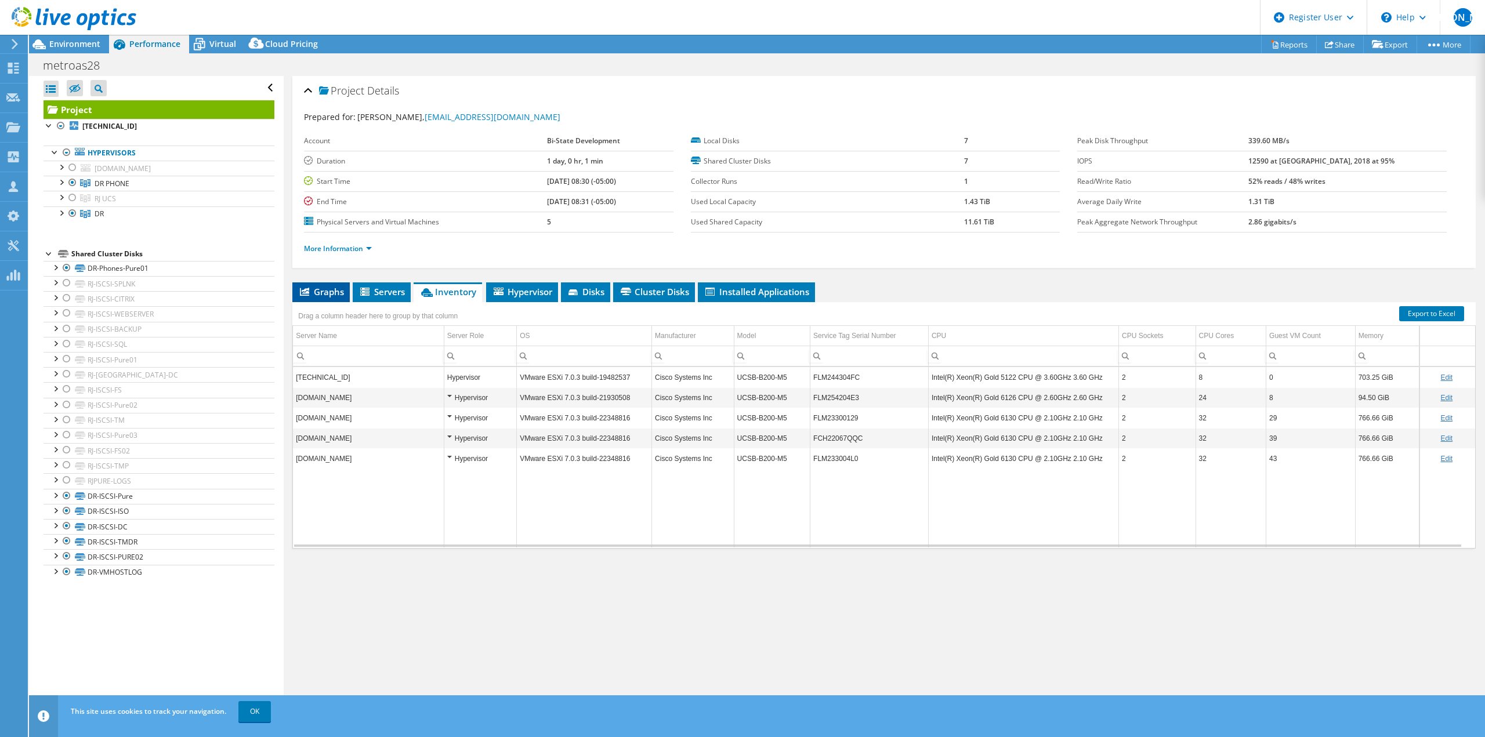
click at [325, 288] on span "Graphs" at bounding box center [321, 292] width 46 height 12
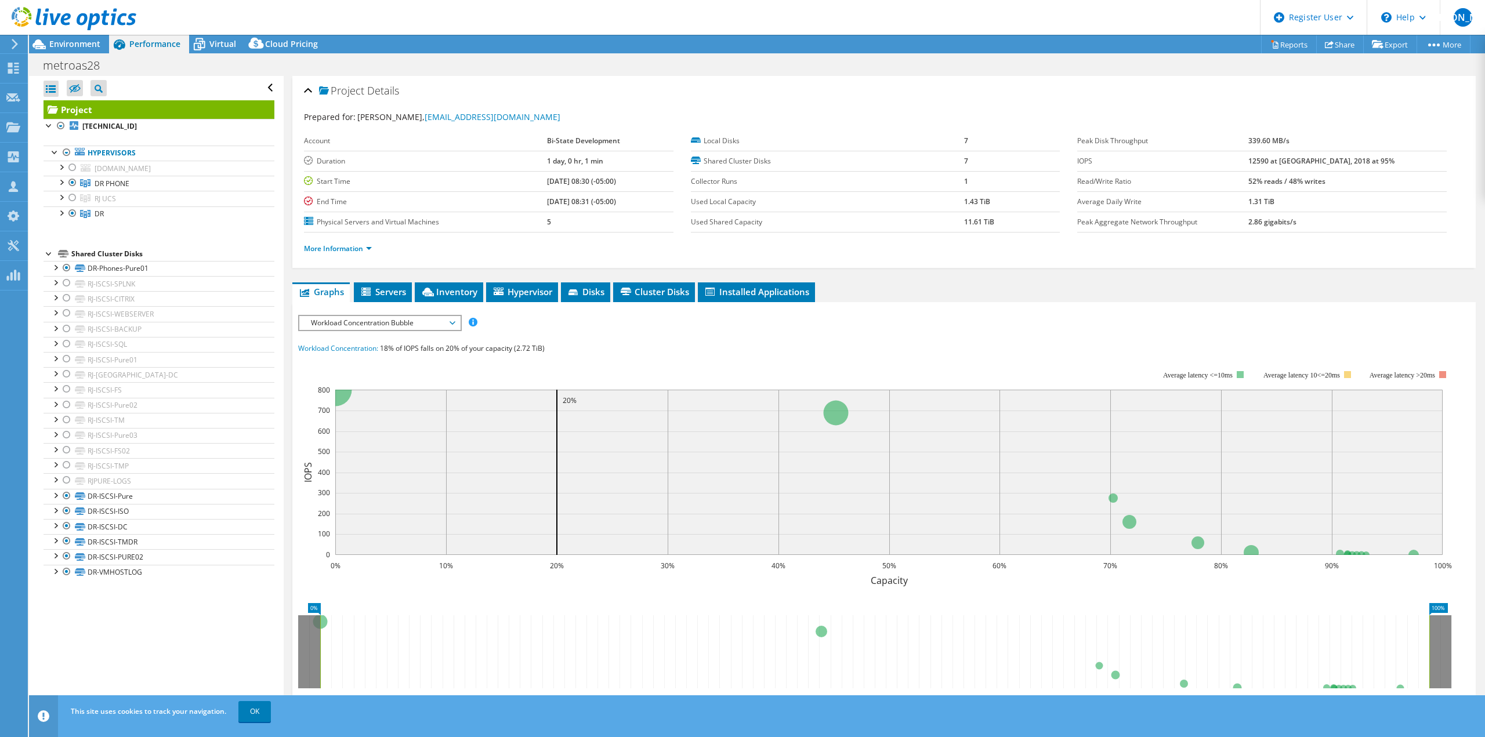
click at [356, 324] on span "Workload Concentration Bubble" at bounding box center [379, 323] width 149 height 14
click at [347, 405] on li "CPU Percentage" at bounding box center [379, 407] width 161 height 14
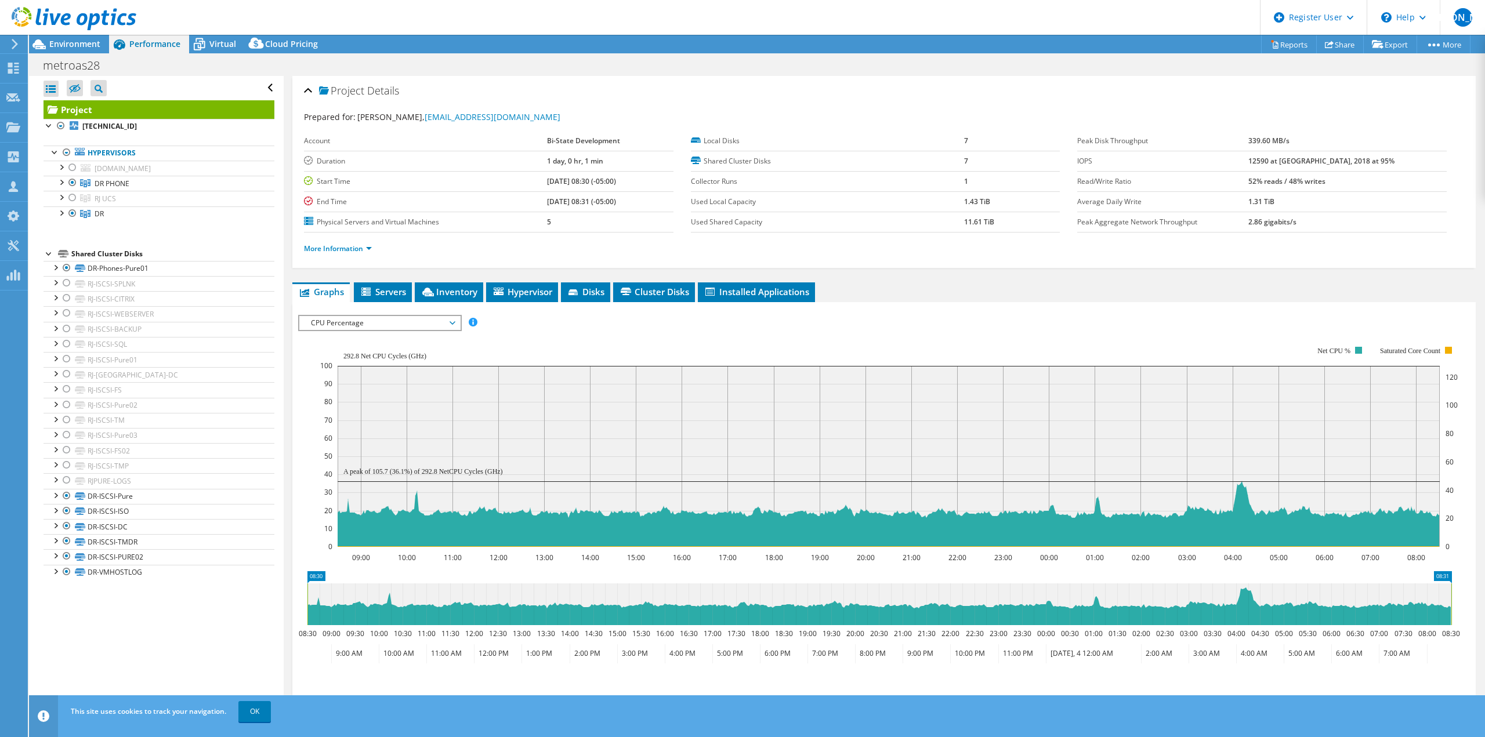
click at [75, 37] on div at bounding box center [68, 19] width 136 height 39
click at [75, 42] on span "Environment" at bounding box center [74, 43] width 51 height 11
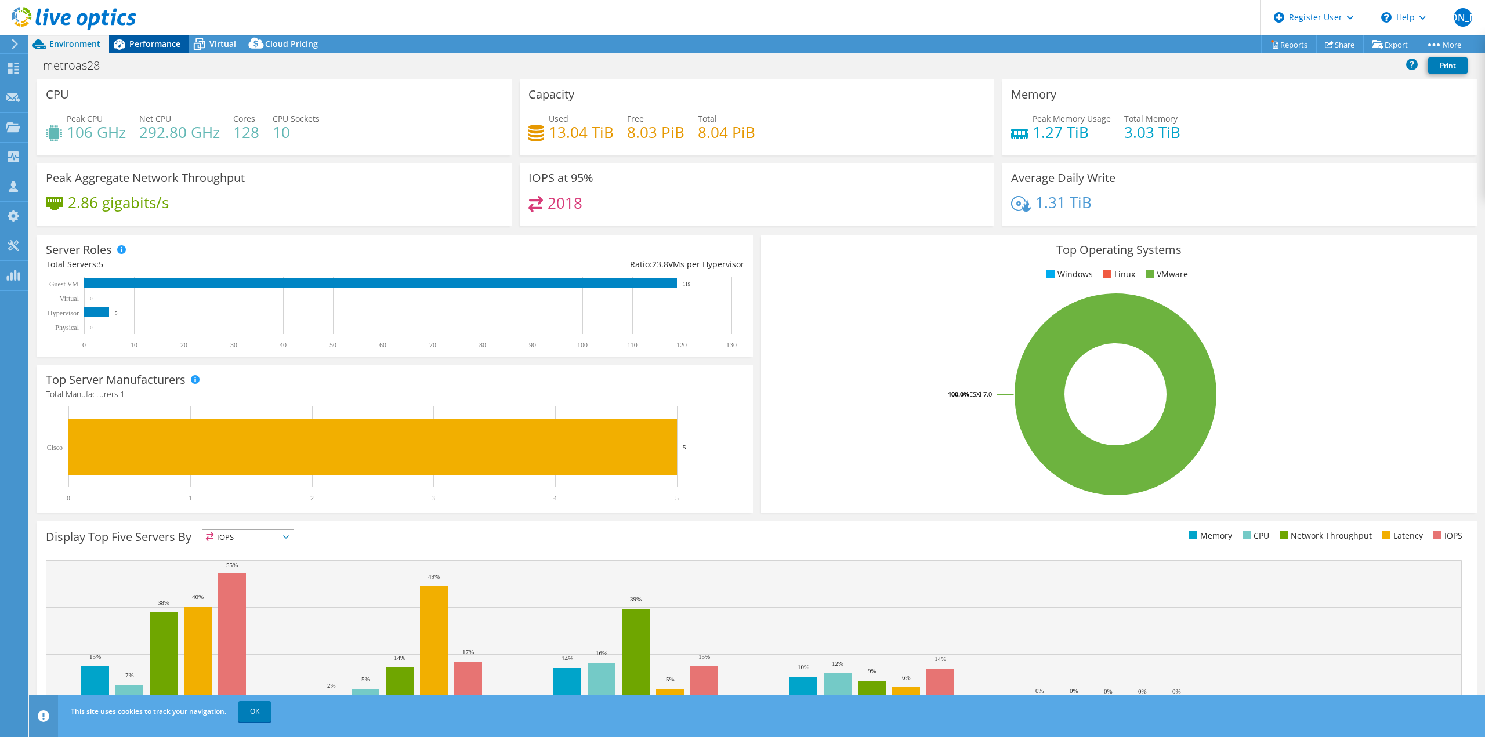
click at [155, 50] on div "Performance" at bounding box center [149, 44] width 80 height 19
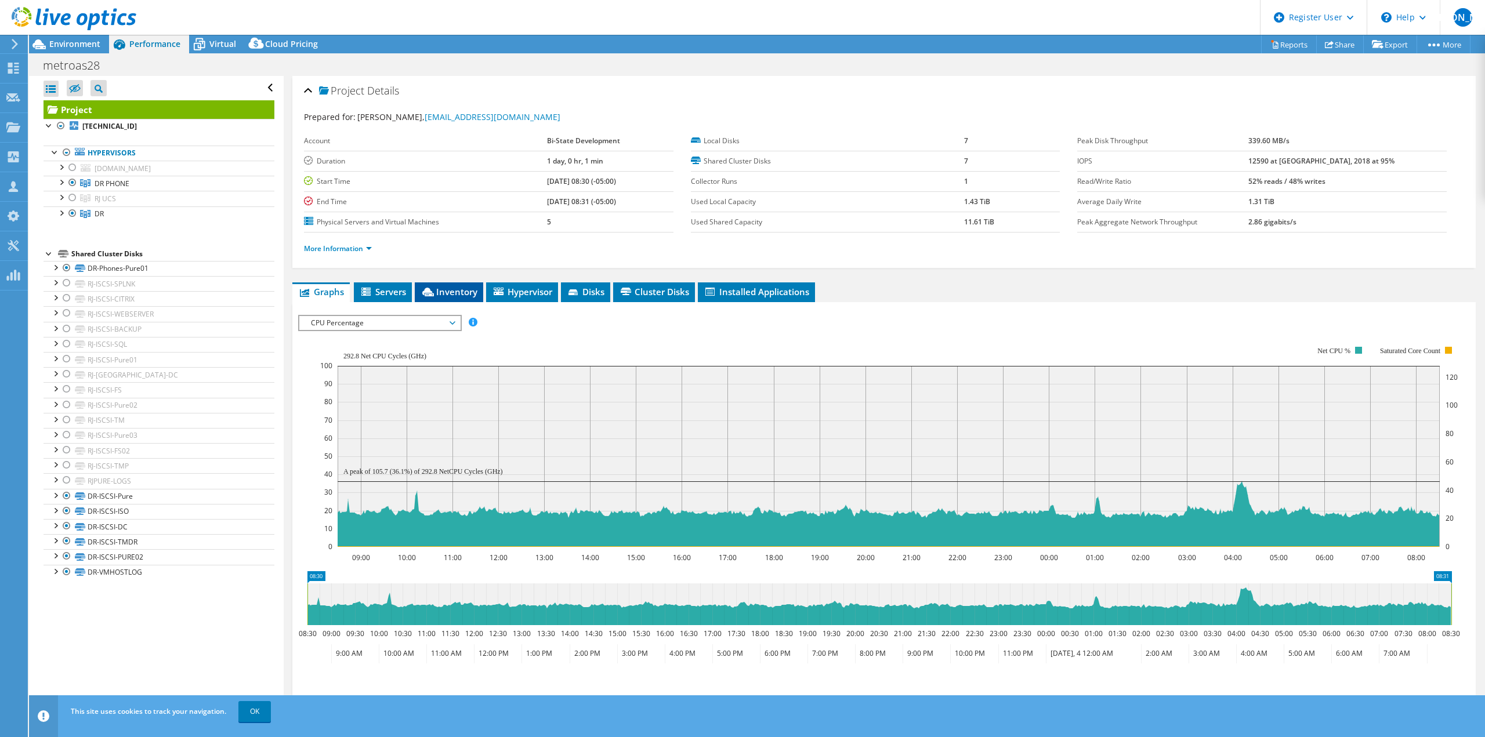
click at [455, 291] on span "Inventory" at bounding box center [449, 292] width 57 height 12
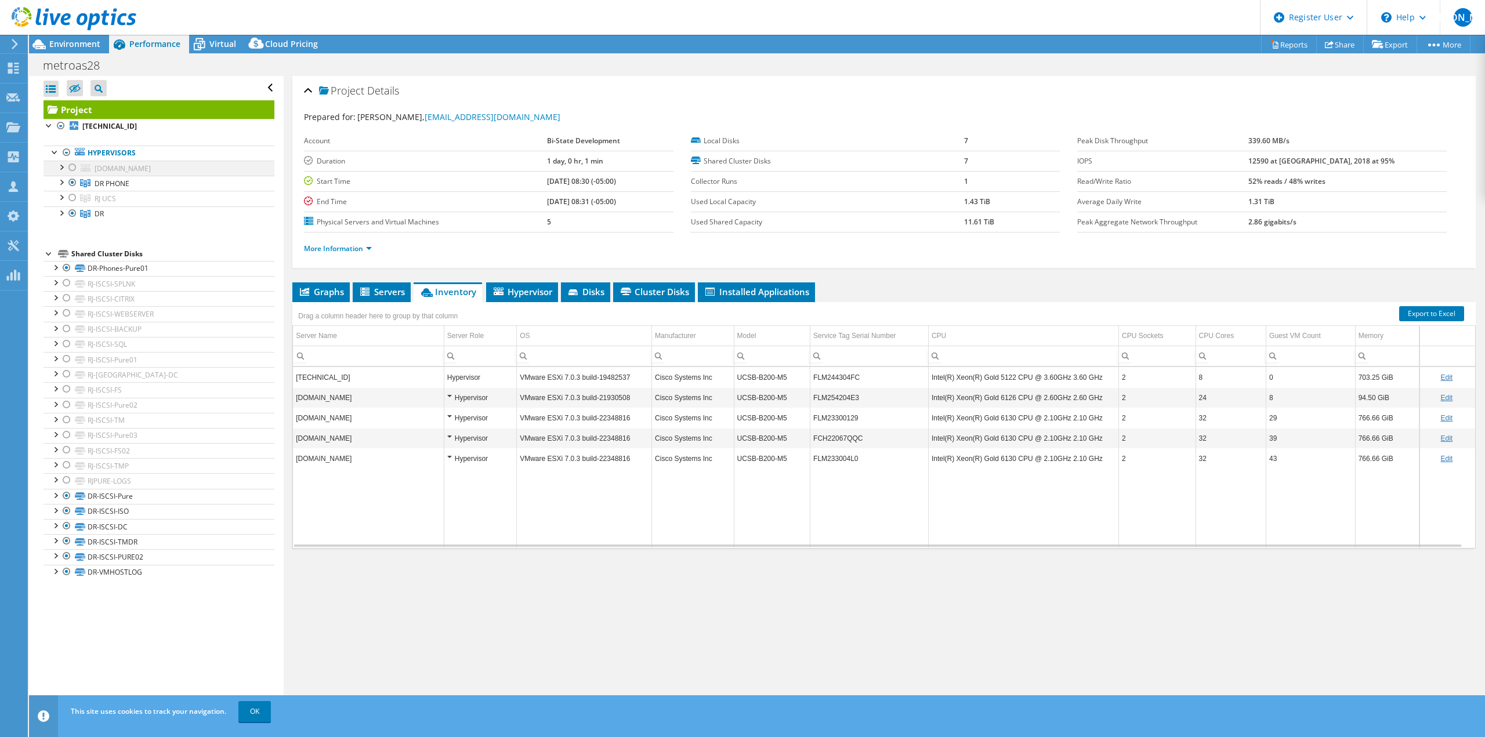
click at [71, 167] on div at bounding box center [73, 168] width 12 height 14
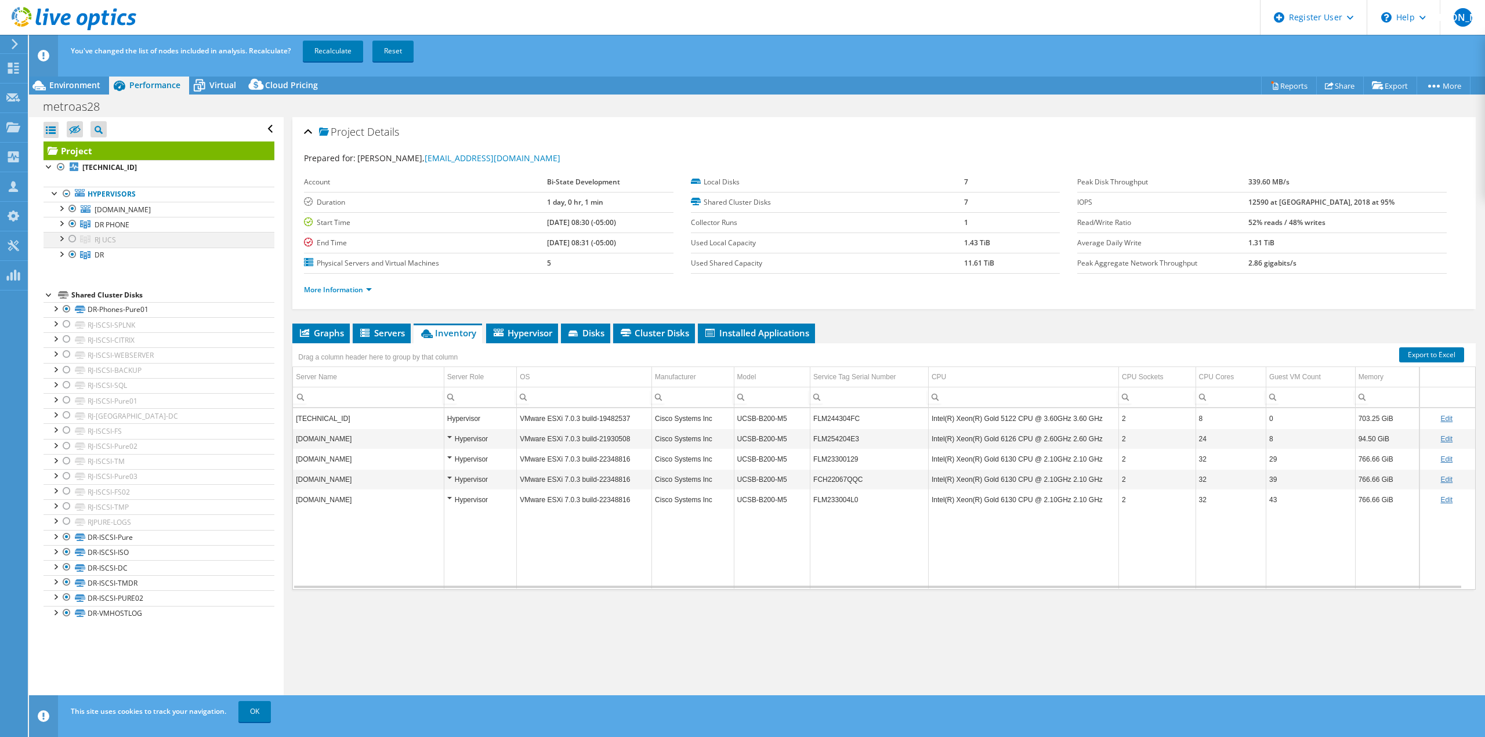
click at [72, 236] on div at bounding box center [73, 239] width 12 height 14
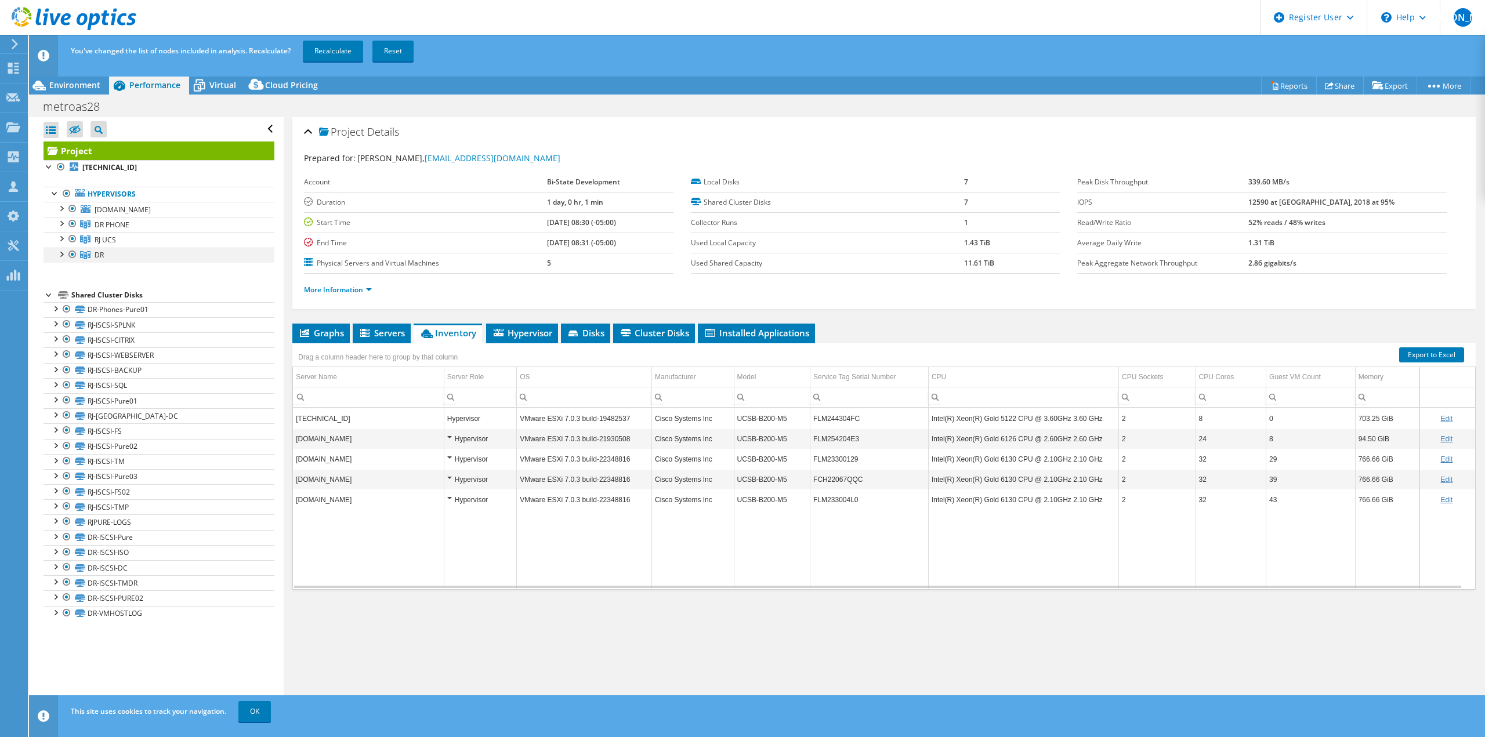
click at [71, 256] on div at bounding box center [73, 255] width 12 height 14
click at [71, 223] on div at bounding box center [73, 224] width 12 height 14
click at [336, 46] on link "Recalculate" at bounding box center [333, 51] width 60 height 21
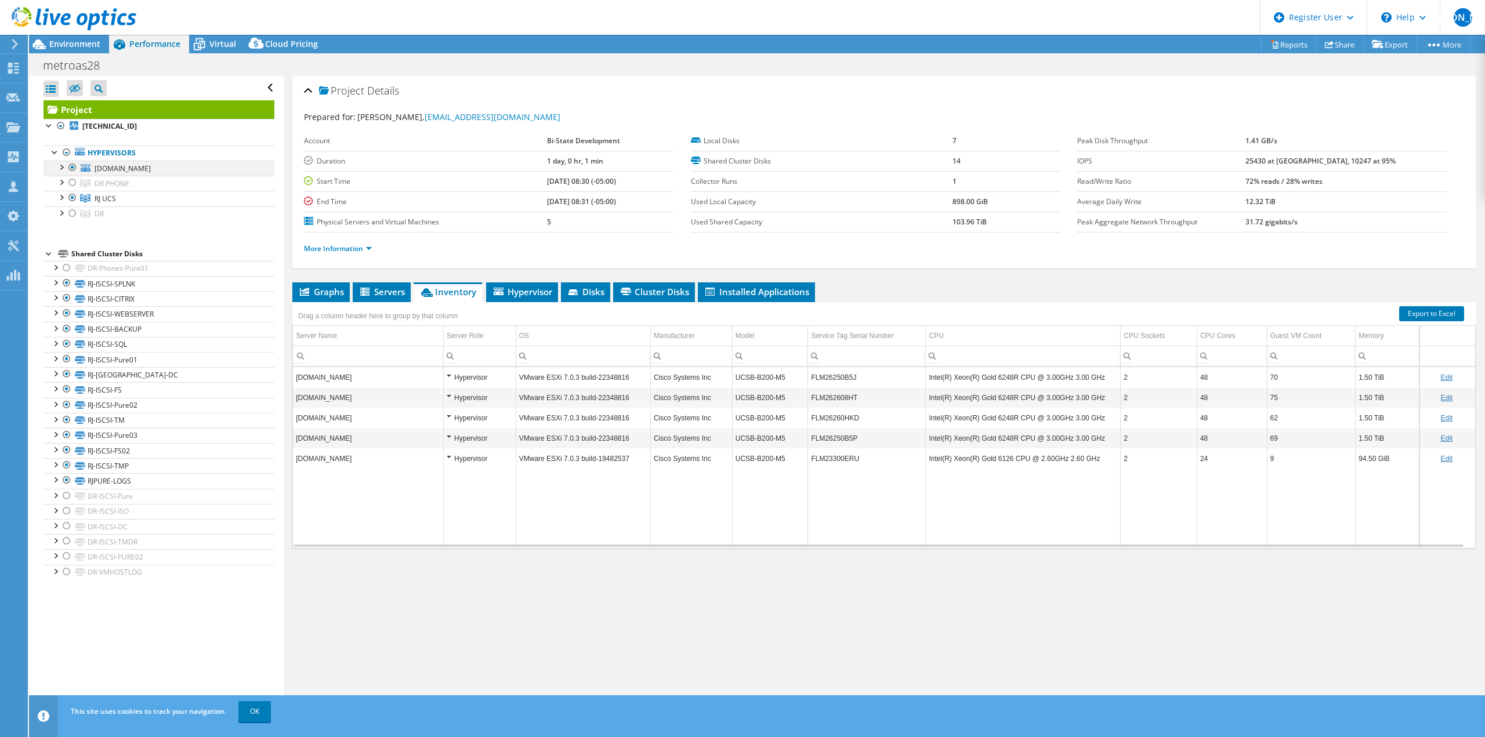
click at [60, 167] on div at bounding box center [61, 167] width 12 height 12
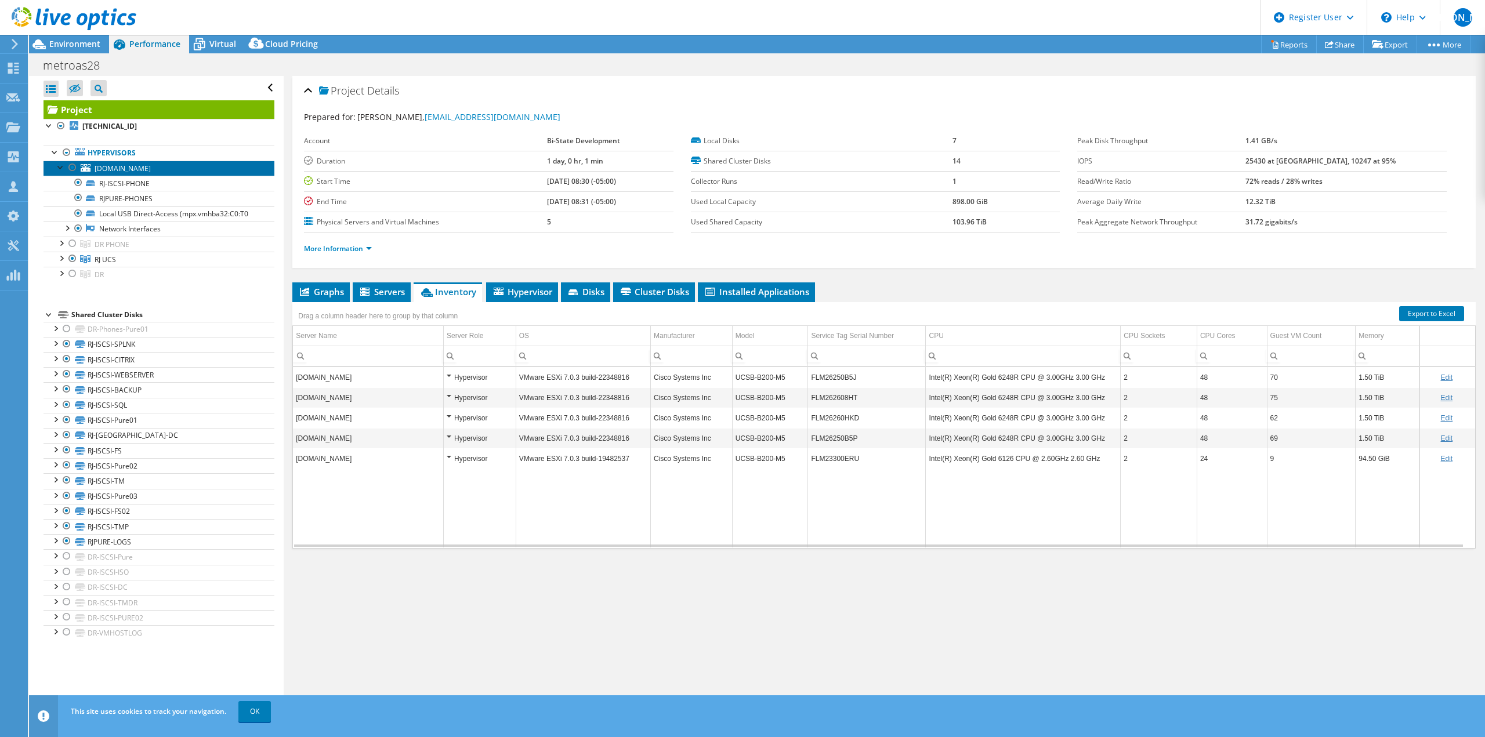
click at [107, 168] on span "[DOMAIN_NAME]" at bounding box center [123, 169] width 56 height 10
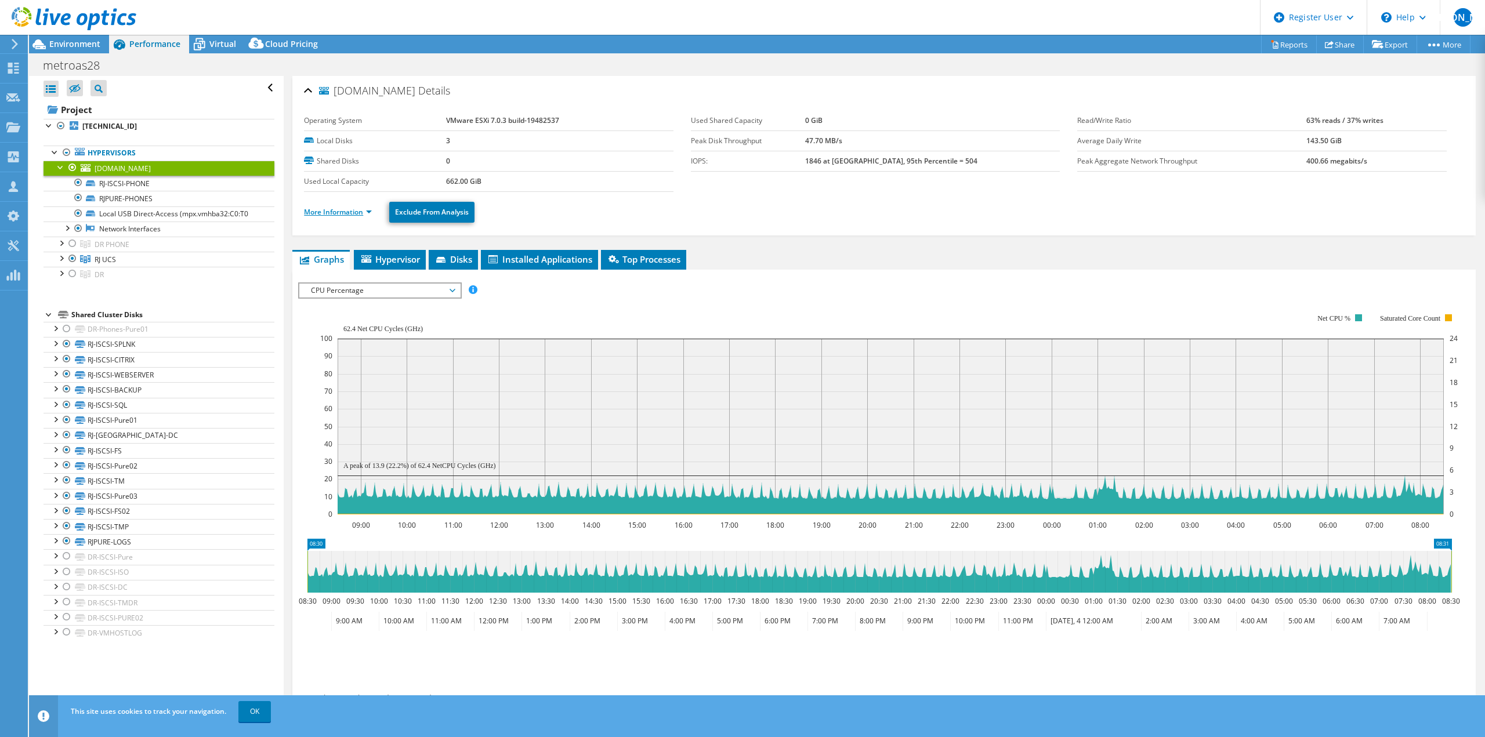
click at [326, 212] on link "More Information" at bounding box center [338, 212] width 68 height 10
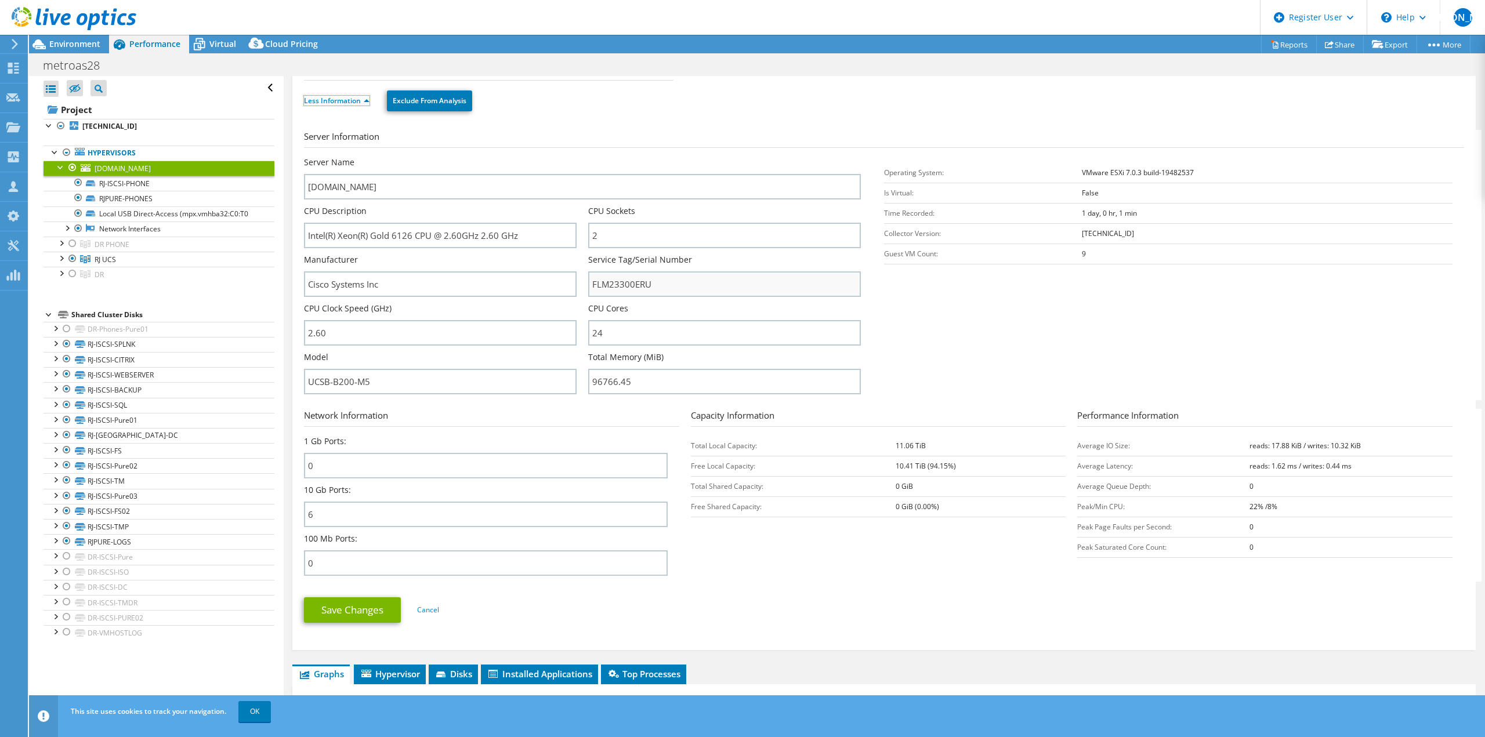
scroll to position [116, 0]
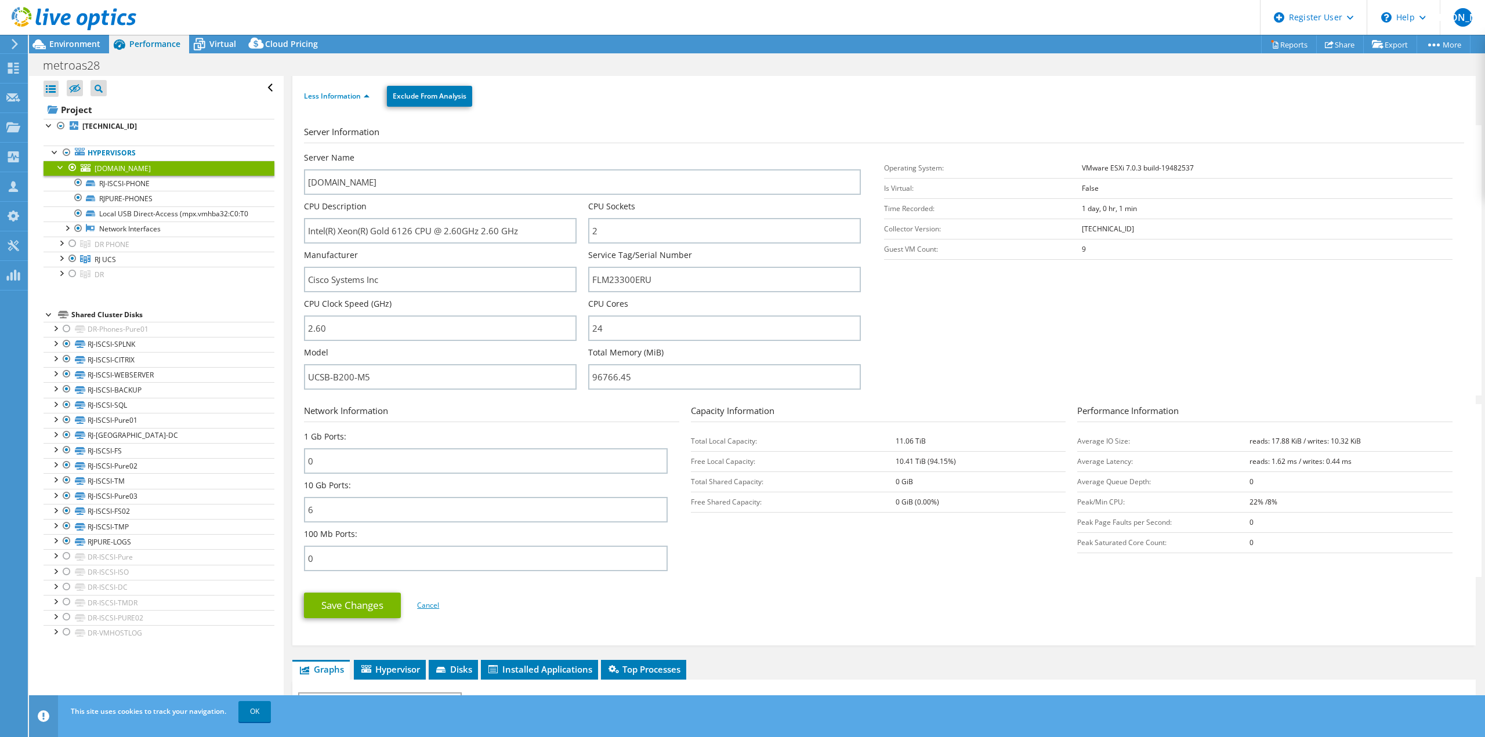
click at [430, 608] on link "Cancel" at bounding box center [428, 605] width 22 height 10
click at [57, 164] on div at bounding box center [61, 167] width 12 height 12
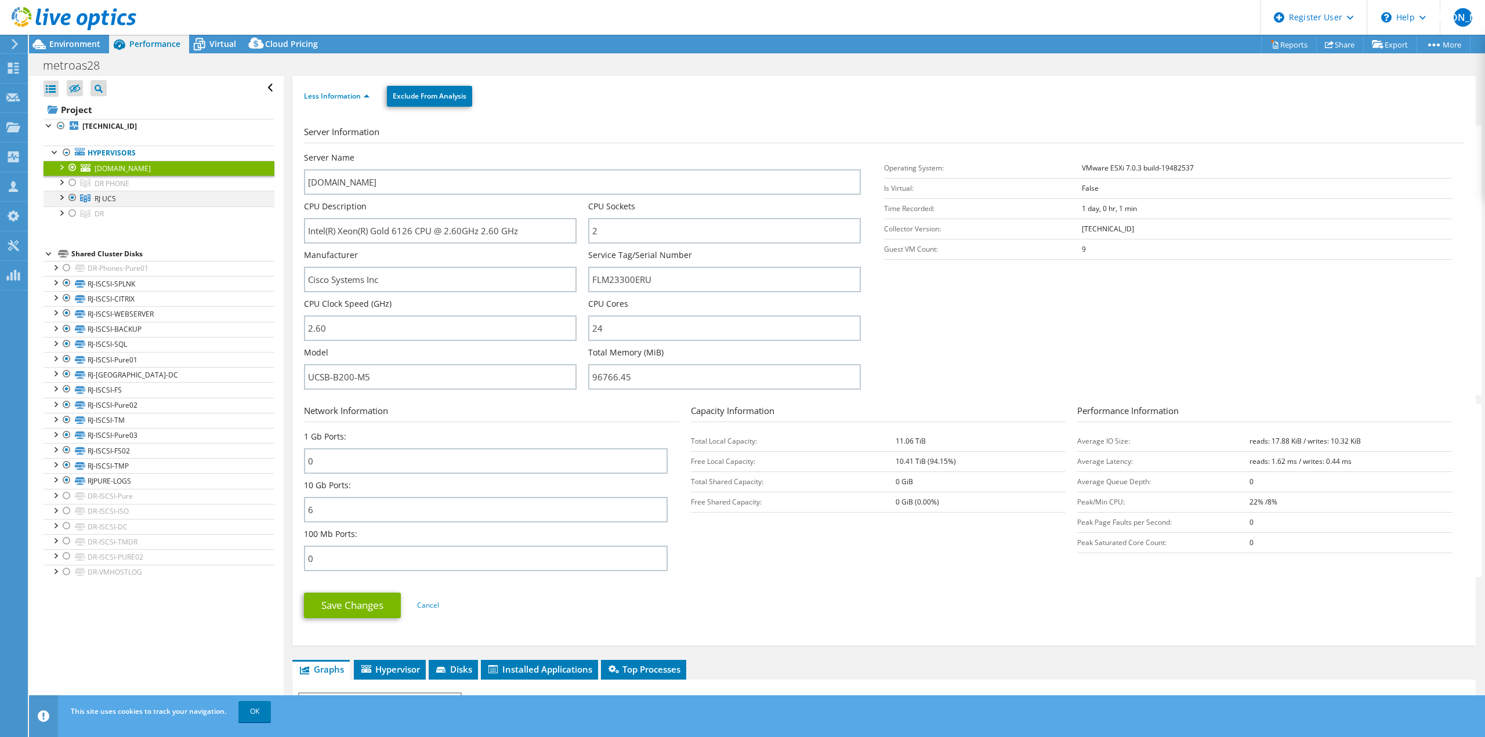
click at [75, 197] on div at bounding box center [73, 198] width 12 height 14
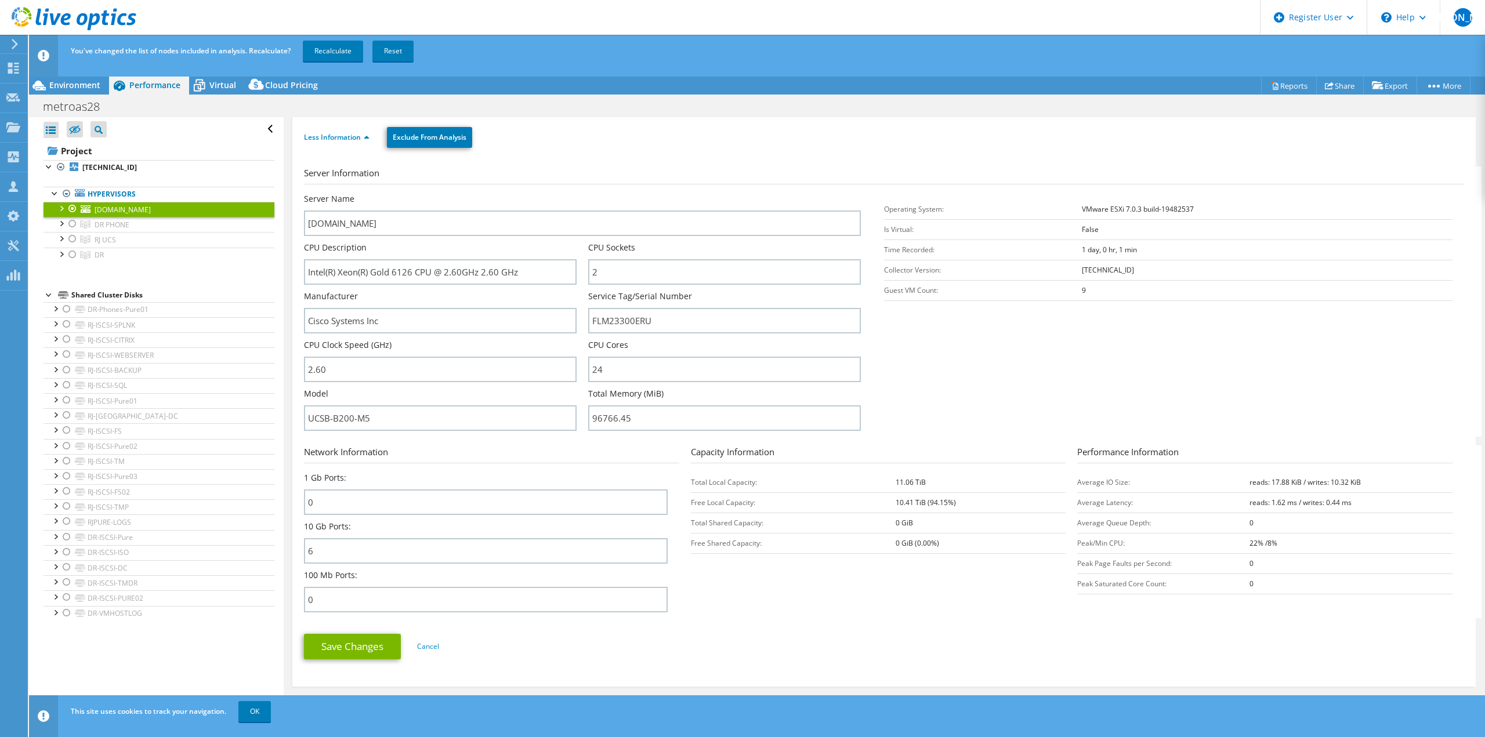
click at [71, 207] on div at bounding box center [73, 209] width 12 height 14
click at [74, 225] on div at bounding box center [73, 224] width 12 height 14
drag, startPoint x: 71, startPoint y: 255, endPoint x: 93, endPoint y: 219, distance: 42.4
click at [71, 254] on div at bounding box center [73, 255] width 12 height 14
click at [311, 52] on link "Recalculate" at bounding box center [333, 51] width 60 height 21
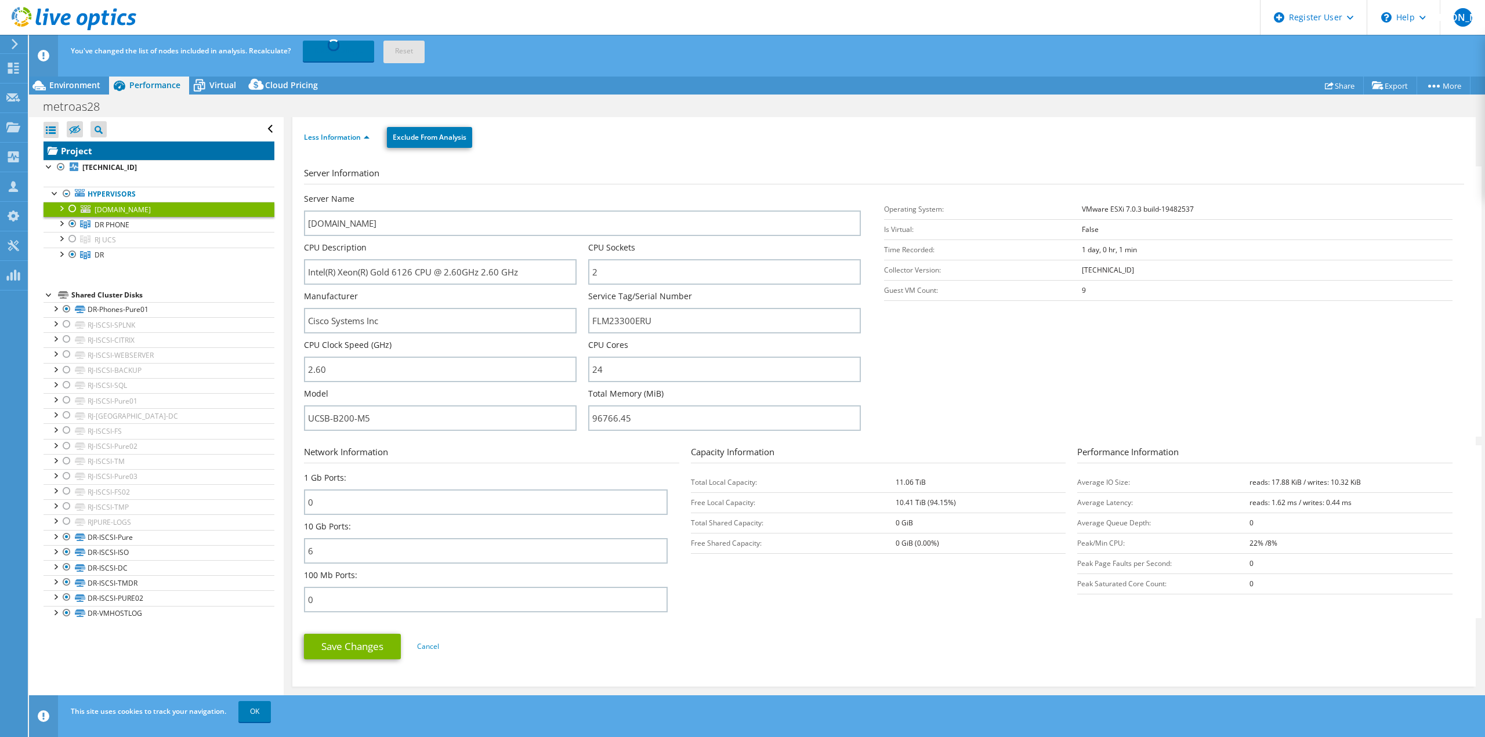
click at [121, 155] on link "Project" at bounding box center [159, 151] width 231 height 19
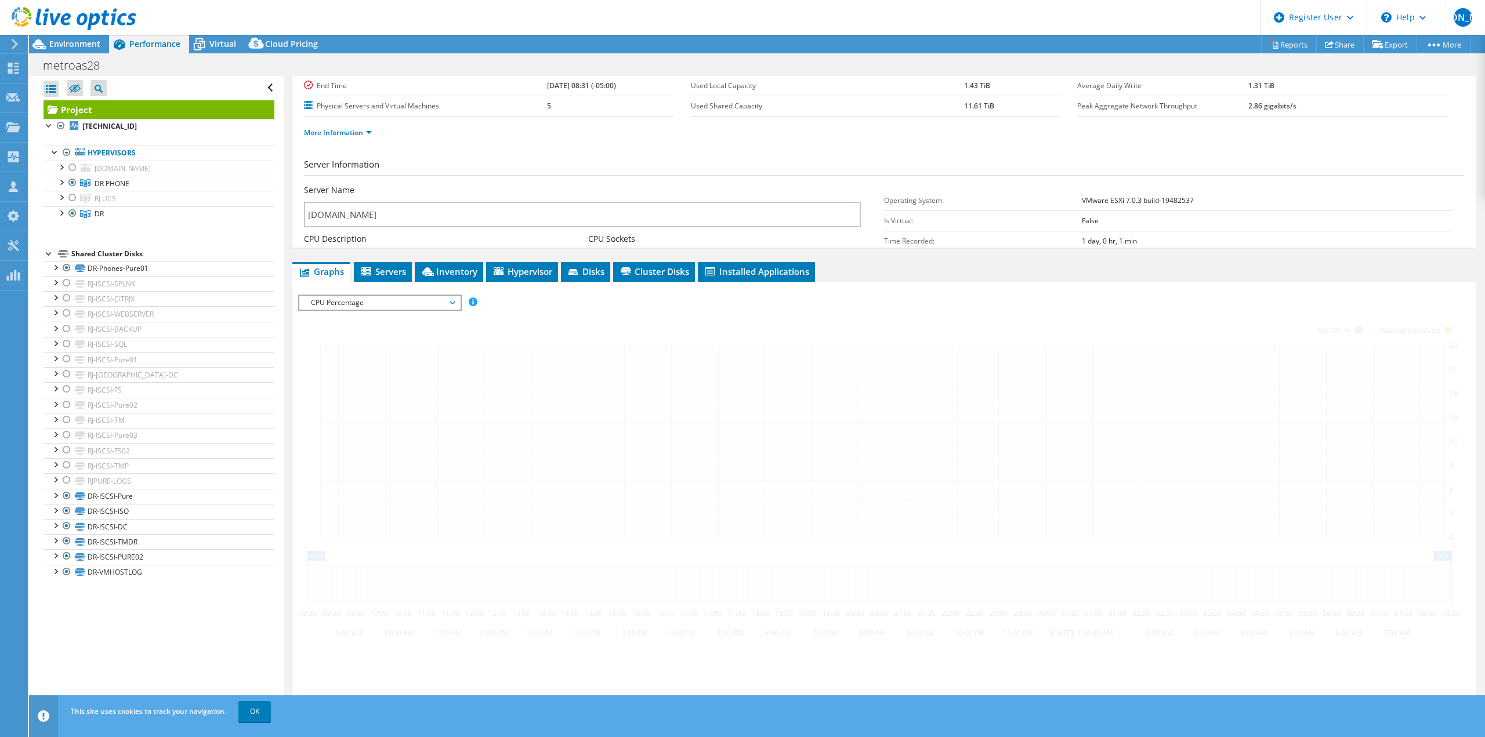
scroll to position [85, 0]
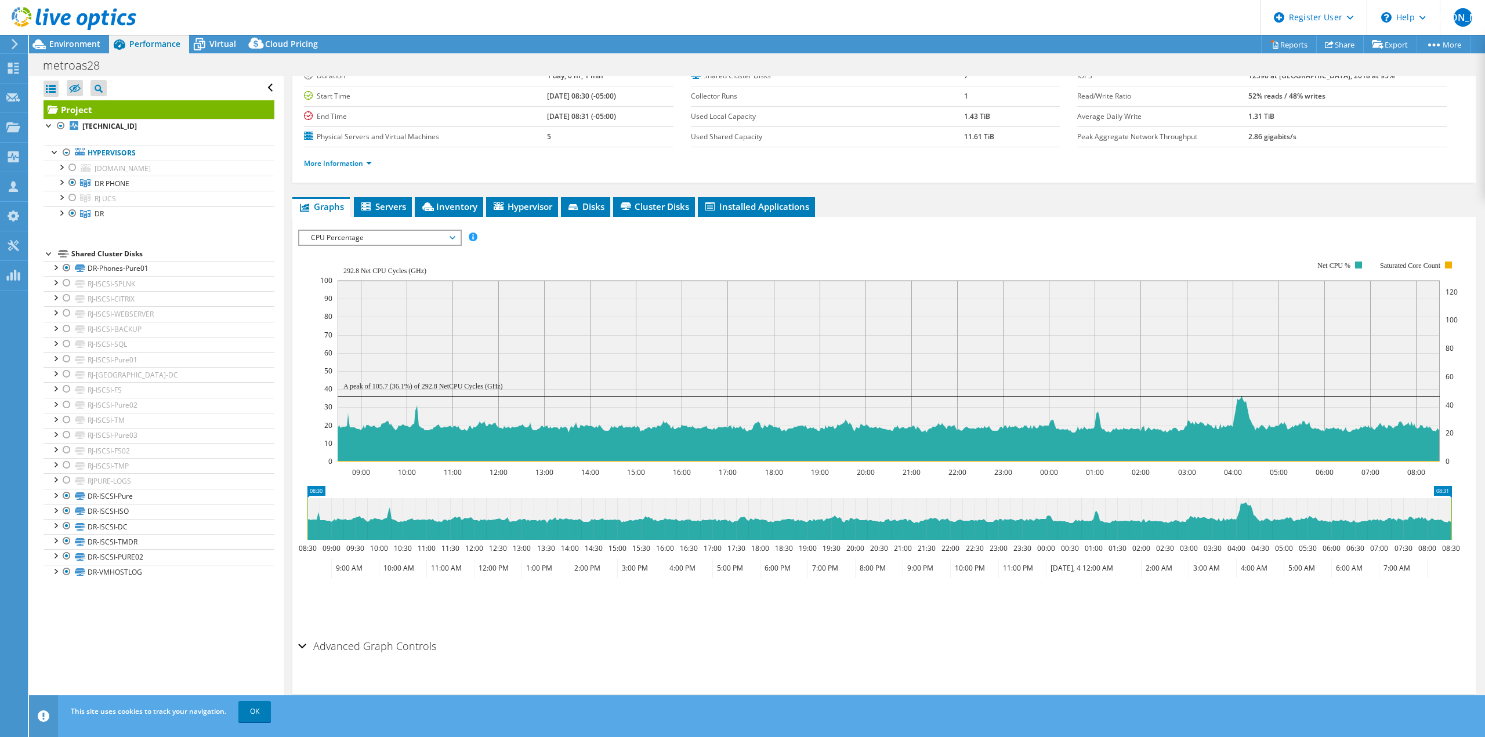
click at [410, 231] on span "CPU Percentage" at bounding box center [379, 238] width 149 height 14
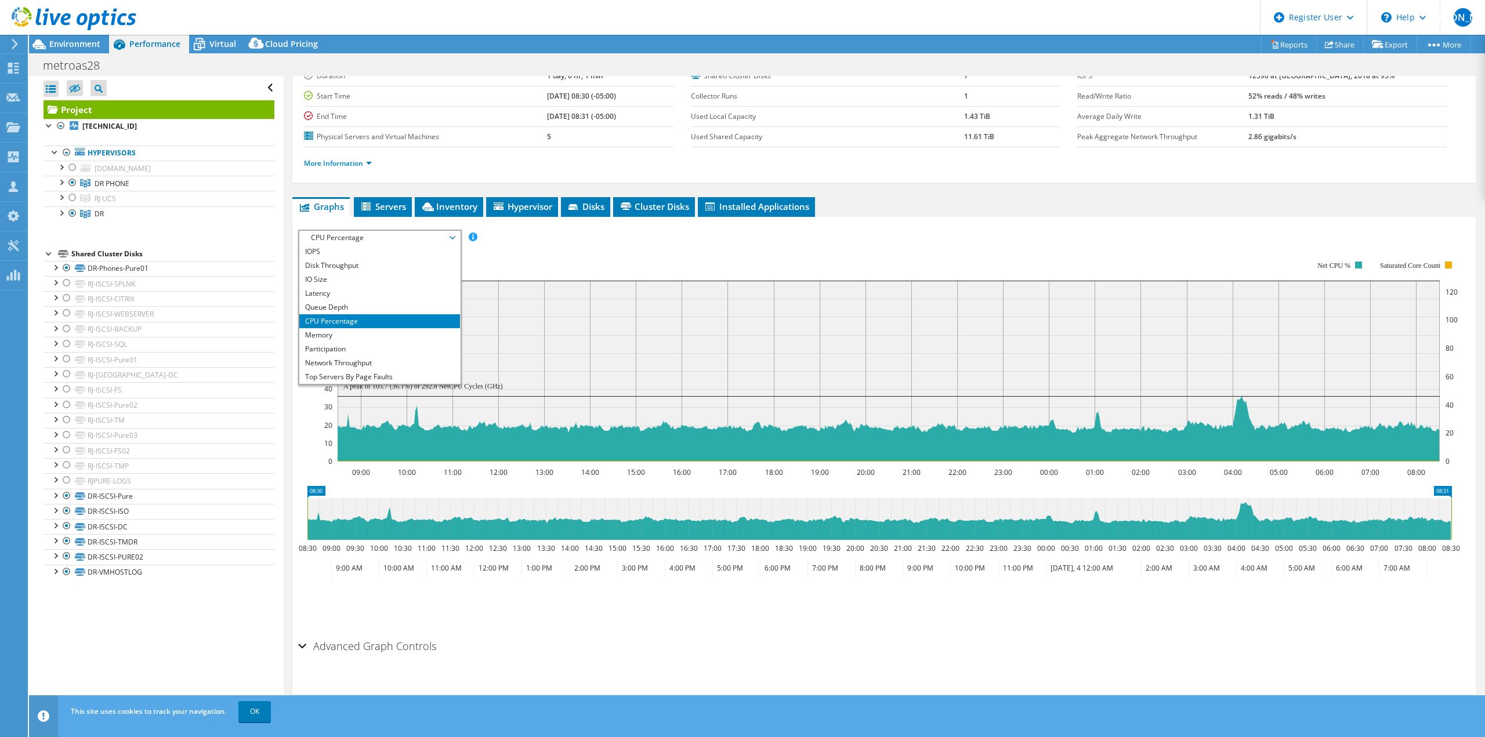
click at [563, 246] on rect at bounding box center [889, 361] width 1138 height 232
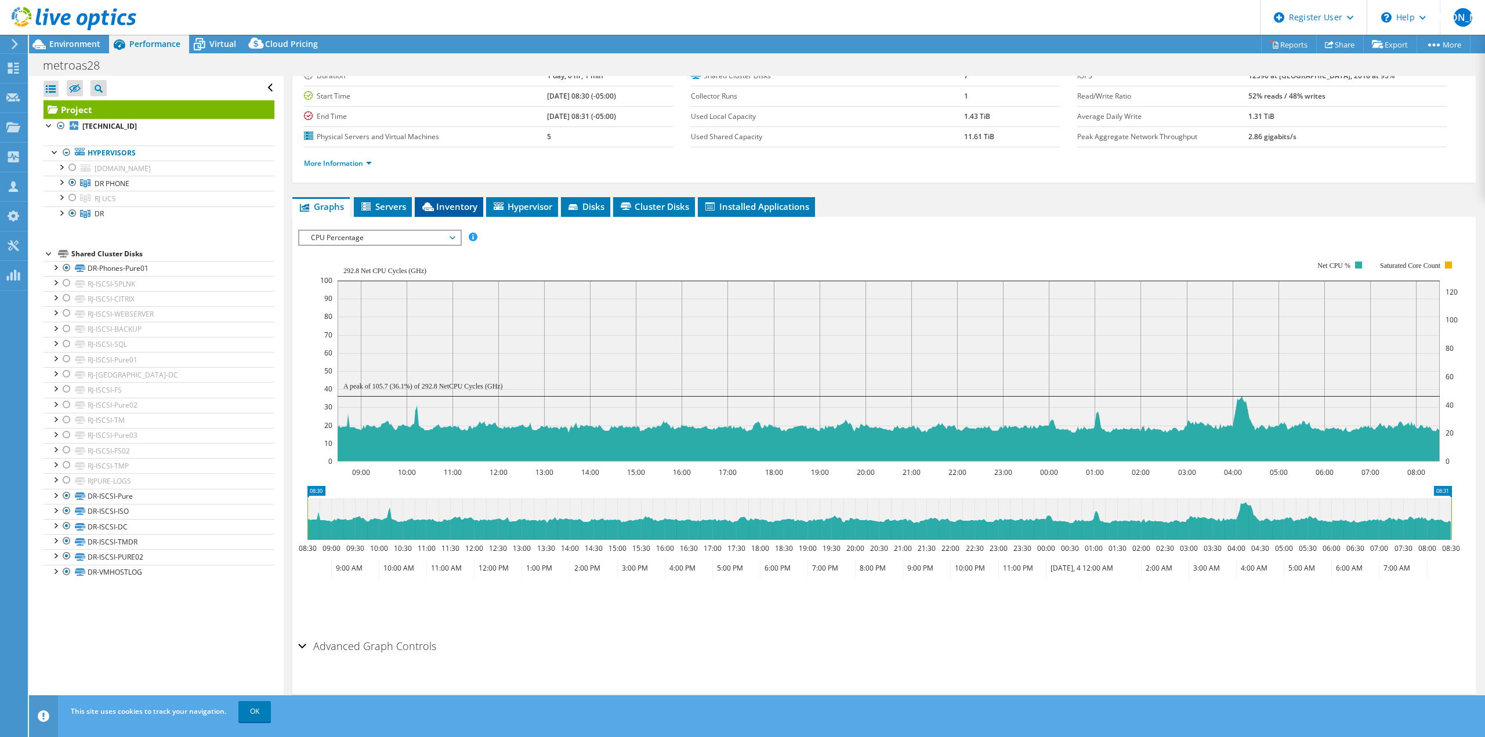
click at [457, 208] on span "Inventory" at bounding box center [449, 207] width 57 height 12
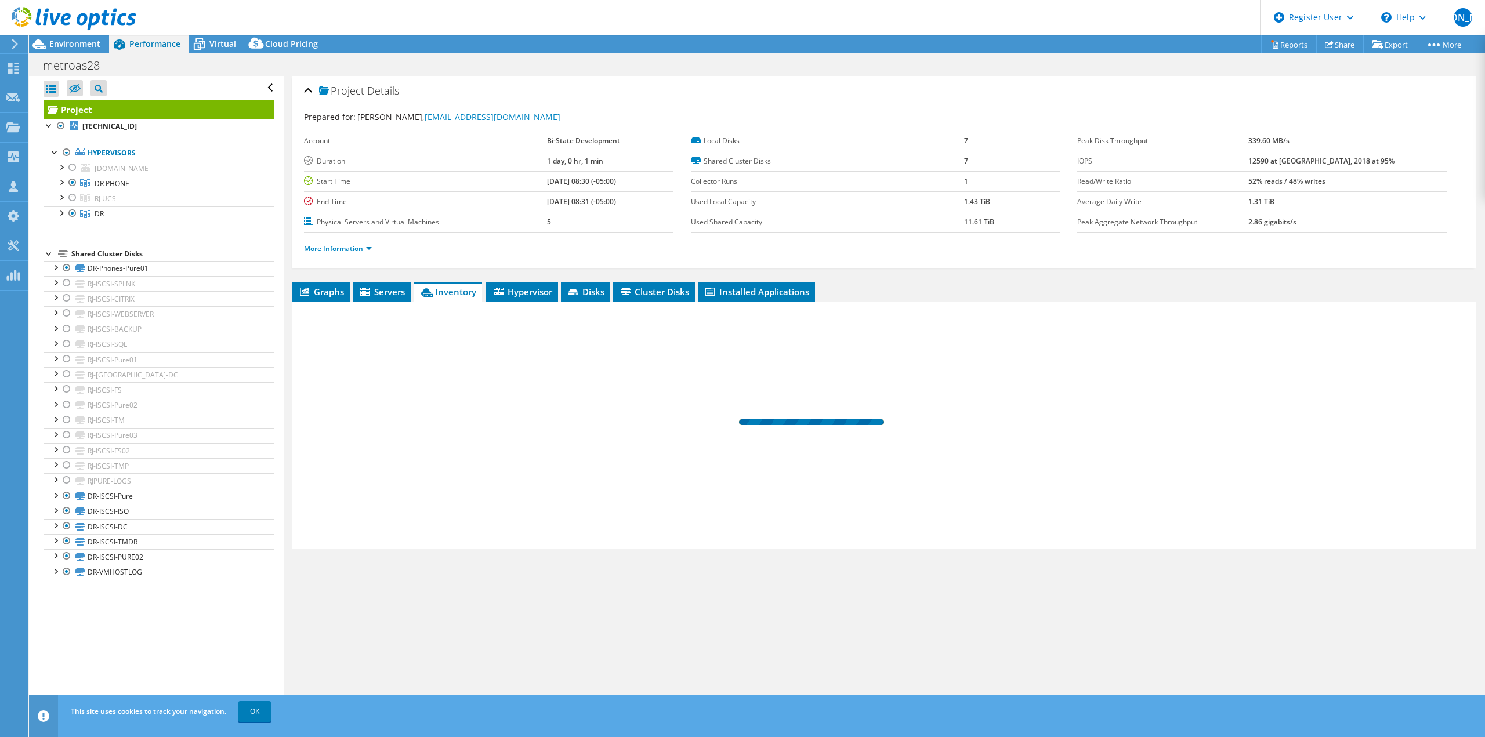
scroll to position [0, 0]
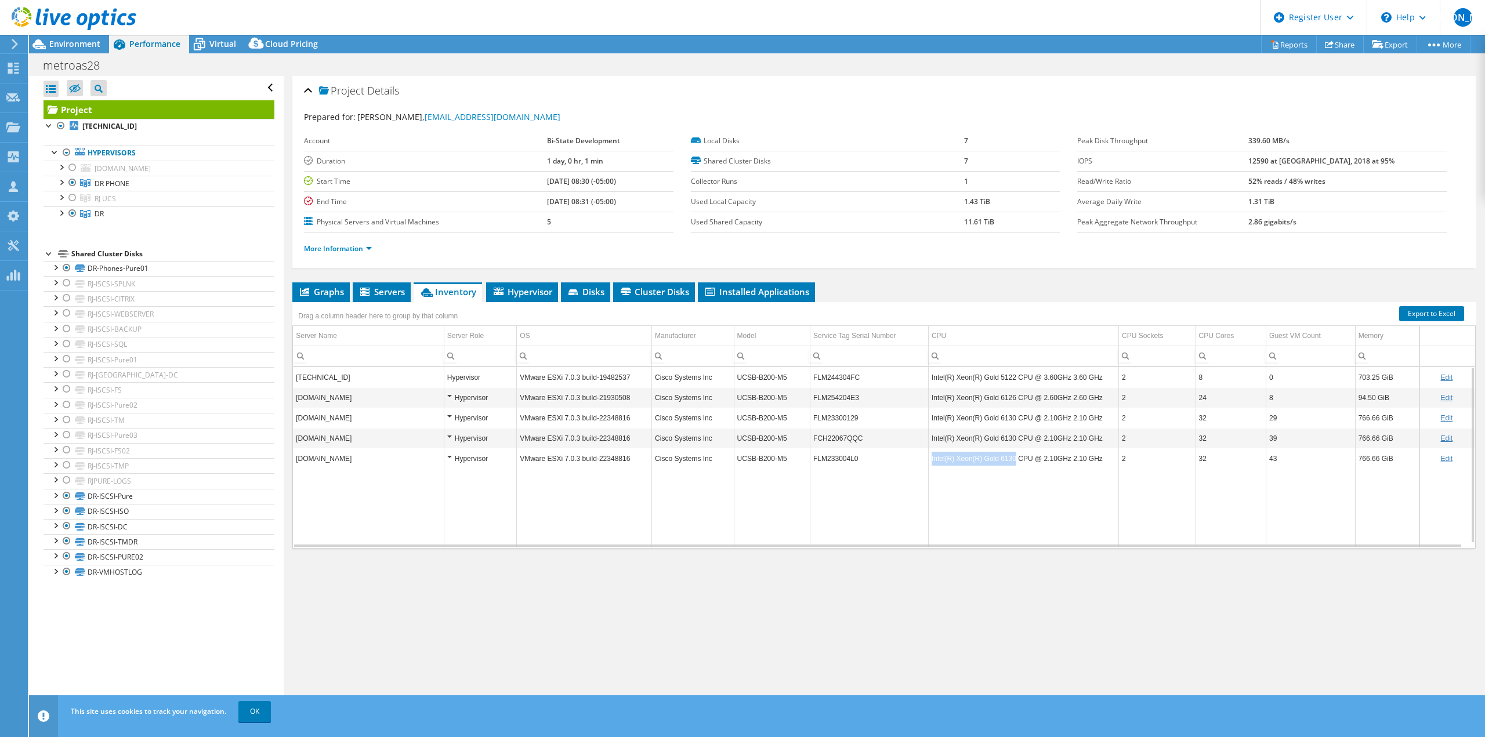
copy td "Intel(R) Xeon(R) Gold 6130"
drag, startPoint x: 929, startPoint y: 458, endPoint x: 1009, endPoint y: 465, distance: 80.3
click at [1009, 465] on td "Intel(R) Xeon(R) Gold 6130 CPU @ 2.10GHz 2.10 GHz" at bounding box center [1023, 458] width 190 height 20
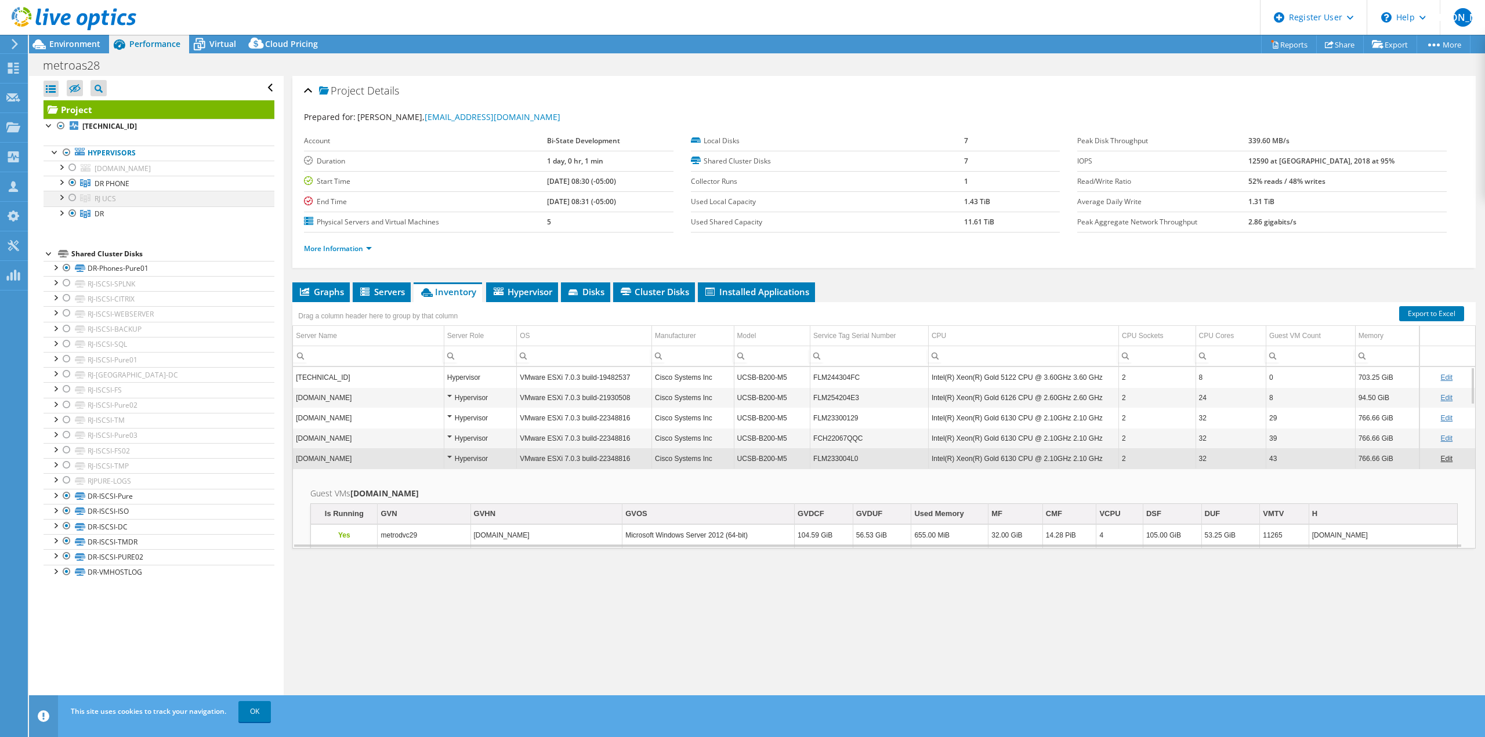
click at [73, 199] on div at bounding box center [73, 198] width 12 height 14
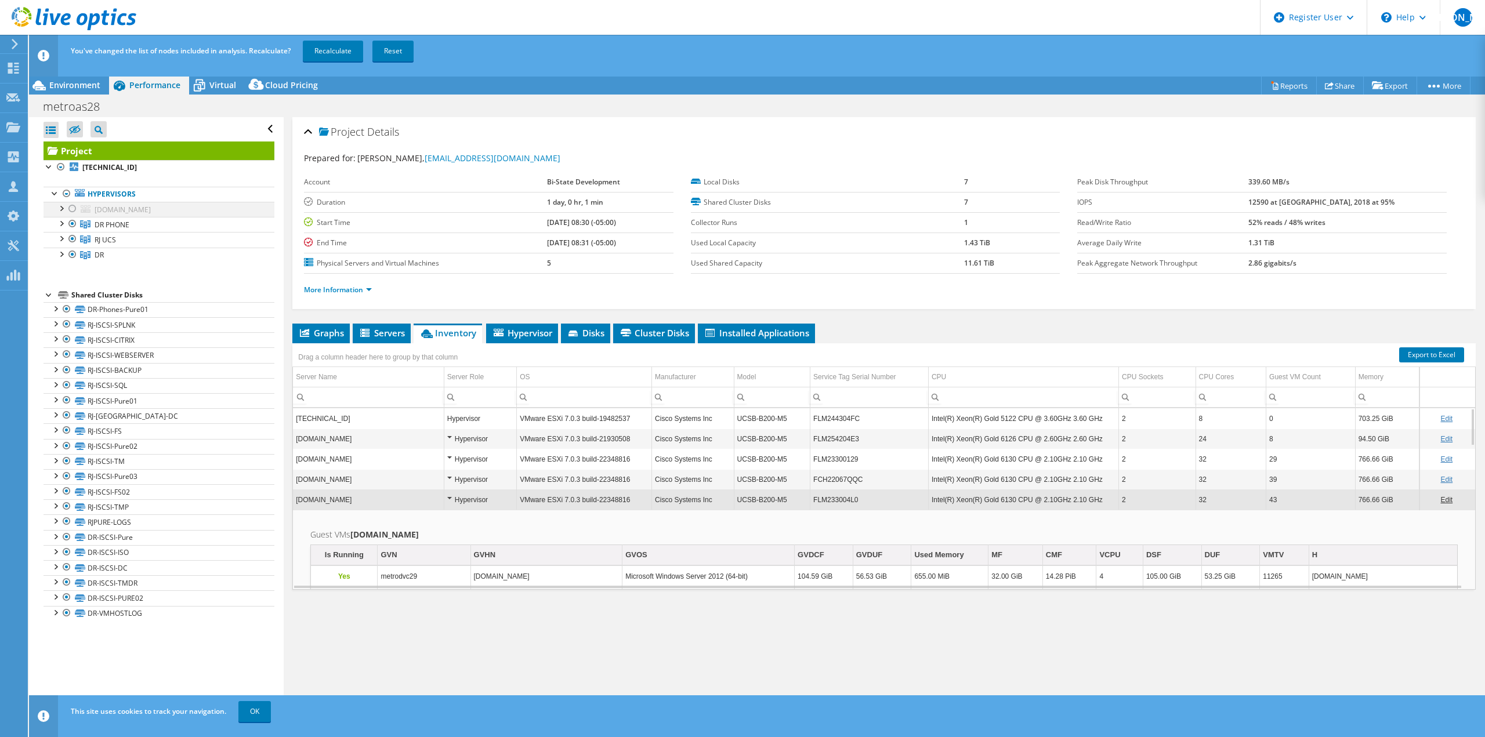
click at [72, 211] on div at bounding box center [73, 209] width 12 height 14
click at [70, 224] on div at bounding box center [73, 224] width 12 height 14
click at [72, 253] on div at bounding box center [73, 255] width 12 height 14
click at [329, 48] on link "Recalculate" at bounding box center [333, 51] width 60 height 21
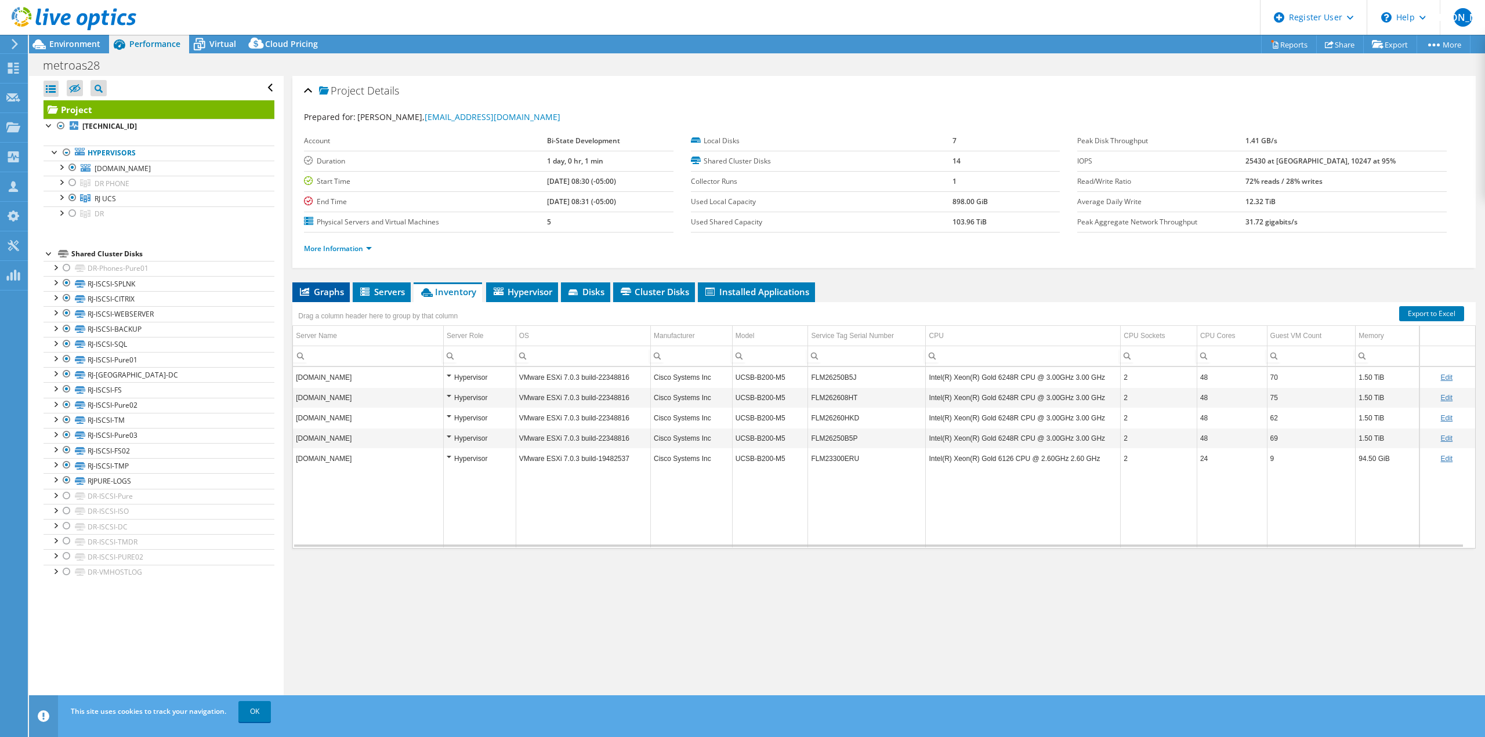
click at [312, 287] on span "Graphs" at bounding box center [321, 292] width 46 height 12
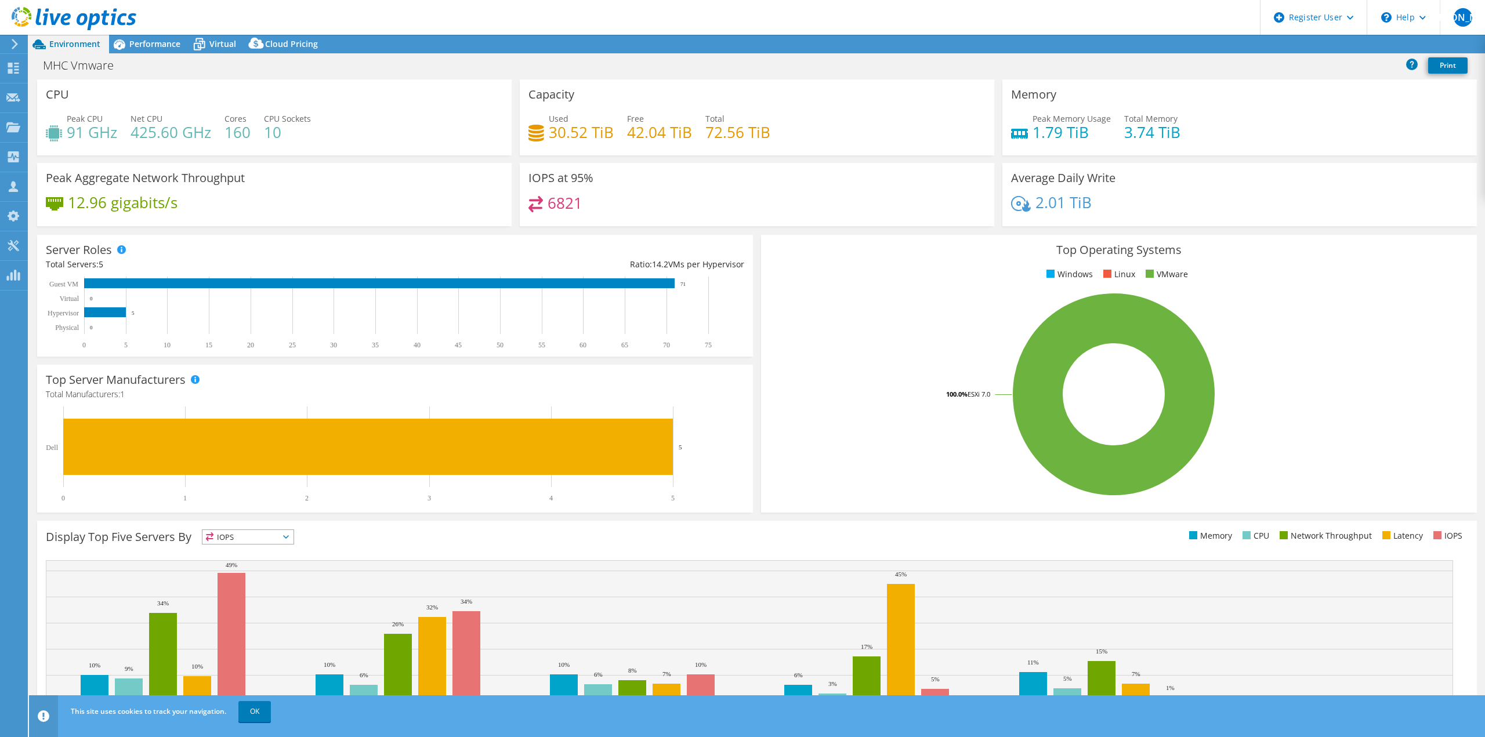
select select "USD"
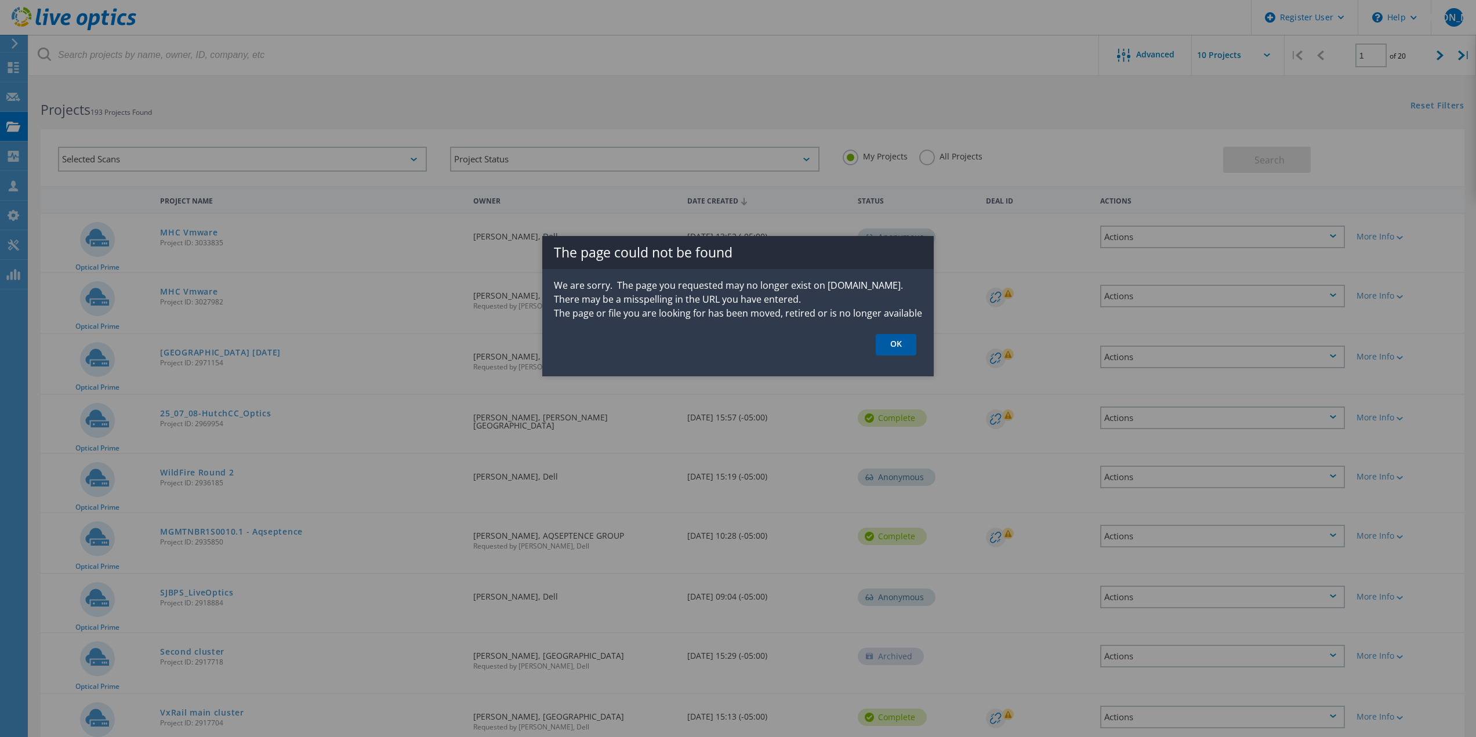
click at [906, 348] on link "OK" at bounding box center [896, 344] width 41 height 21
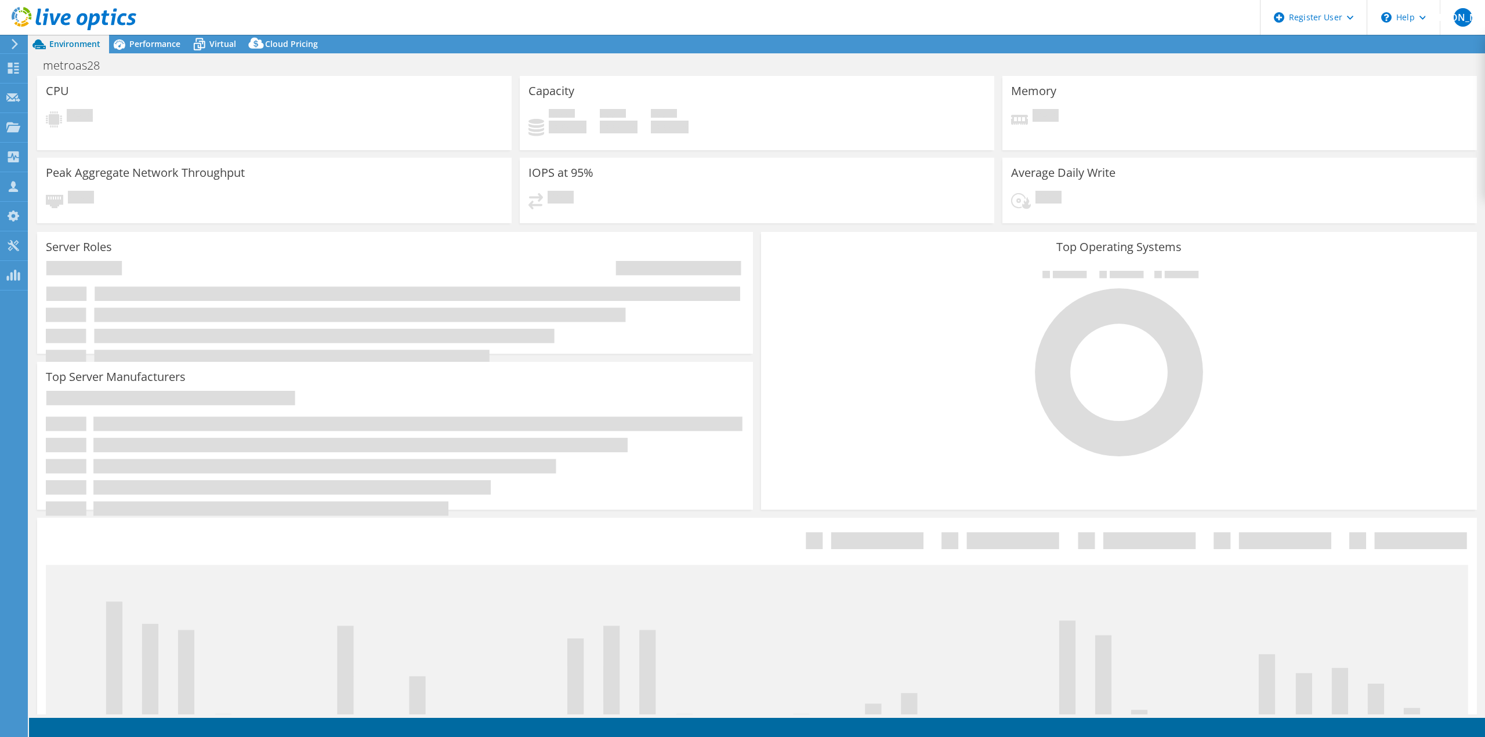
select select "USD"
select select "USEast"
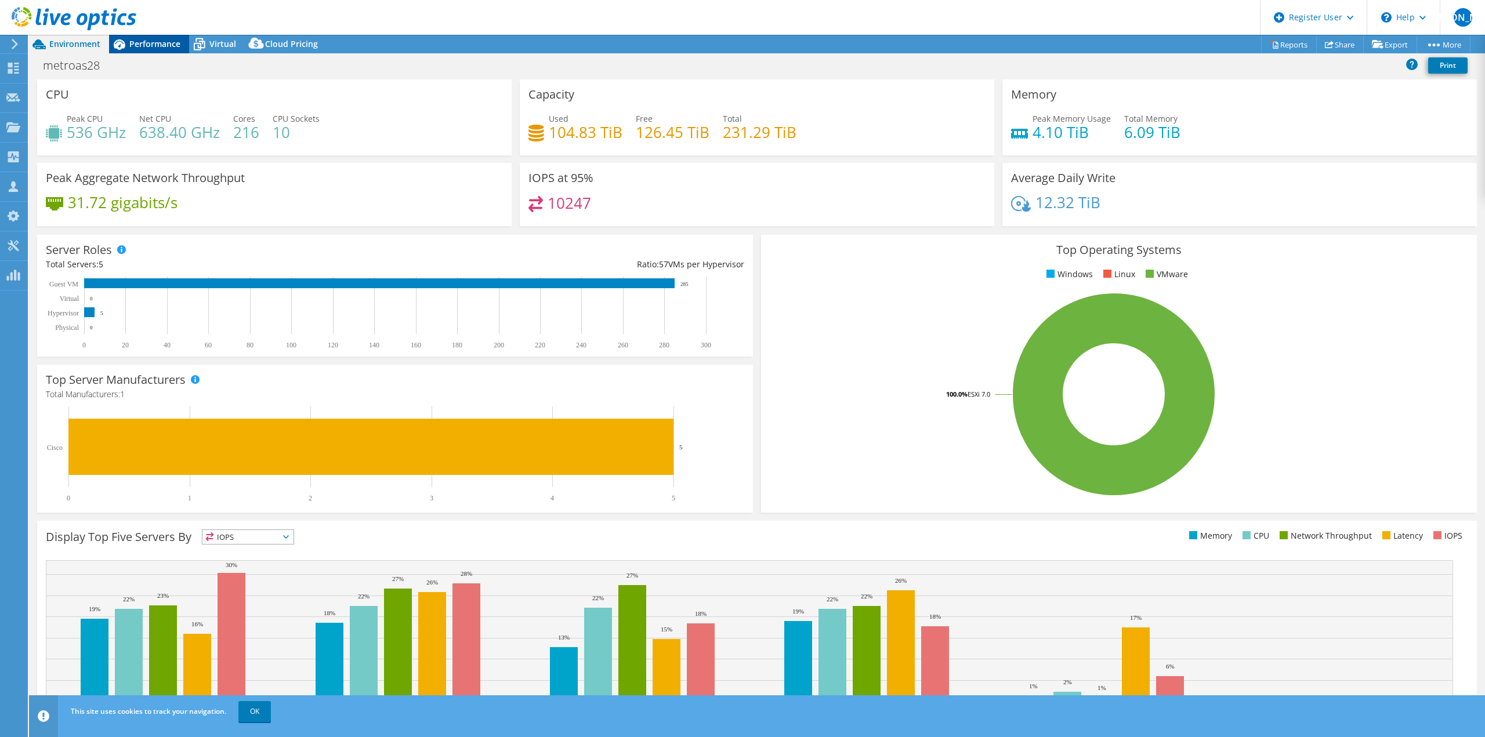
click at [161, 45] on span "Performance" at bounding box center [154, 43] width 51 height 11
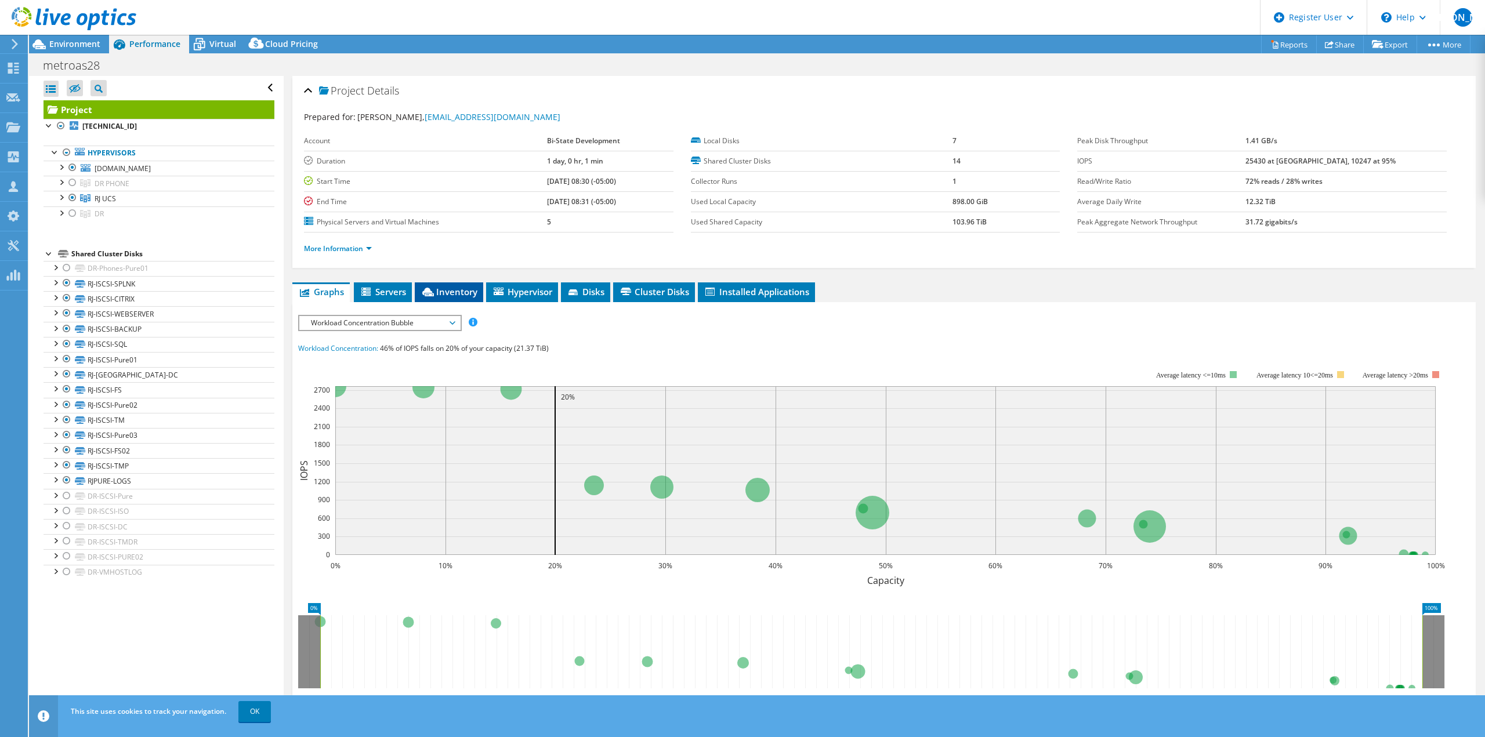
click at [441, 289] on span "Inventory" at bounding box center [449, 292] width 57 height 12
